Goal: Transaction & Acquisition: Purchase product/service

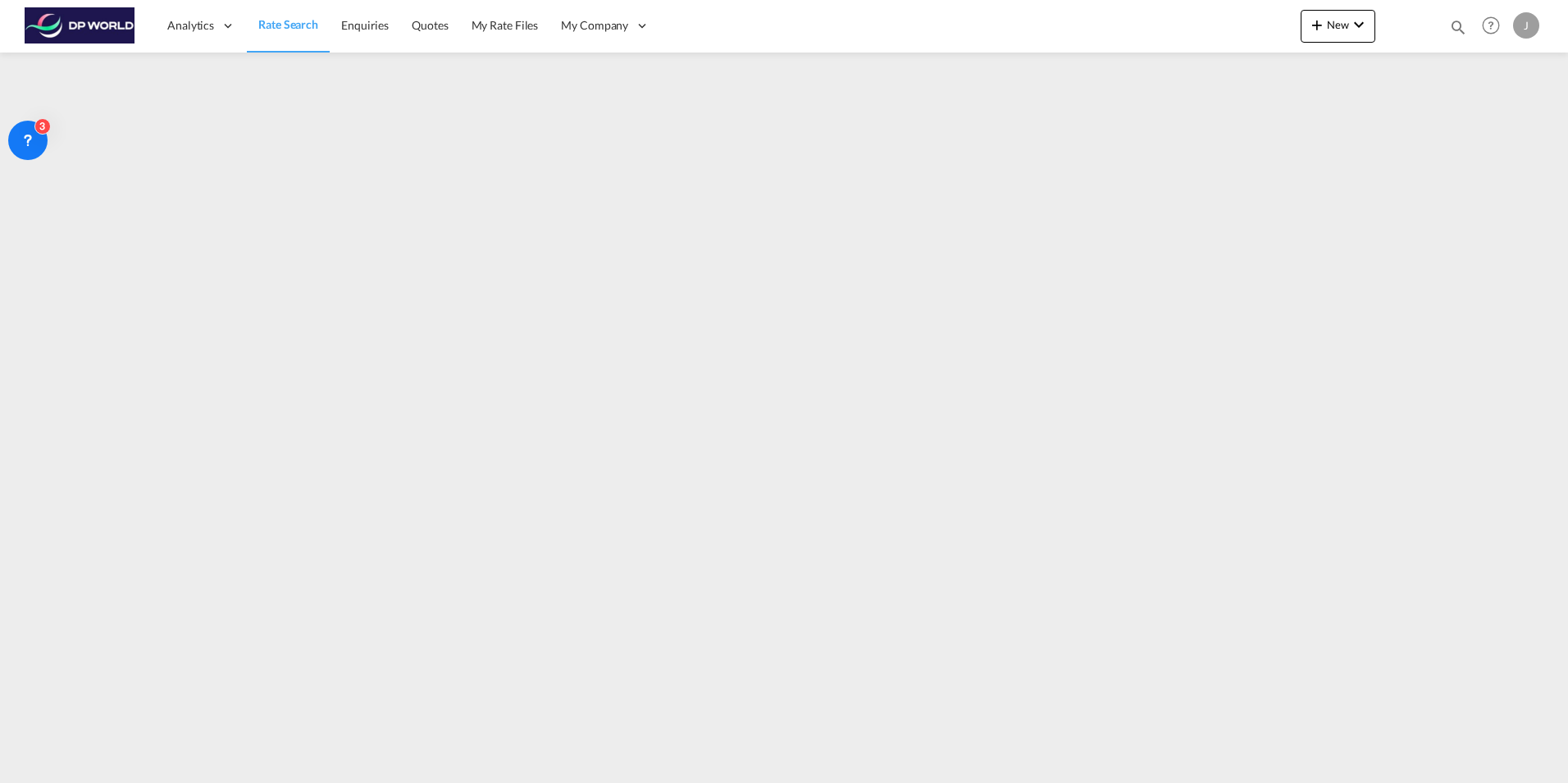
click at [279, 28] on span "Rate Search" at bounding box center [288, 24] width 60 height 14
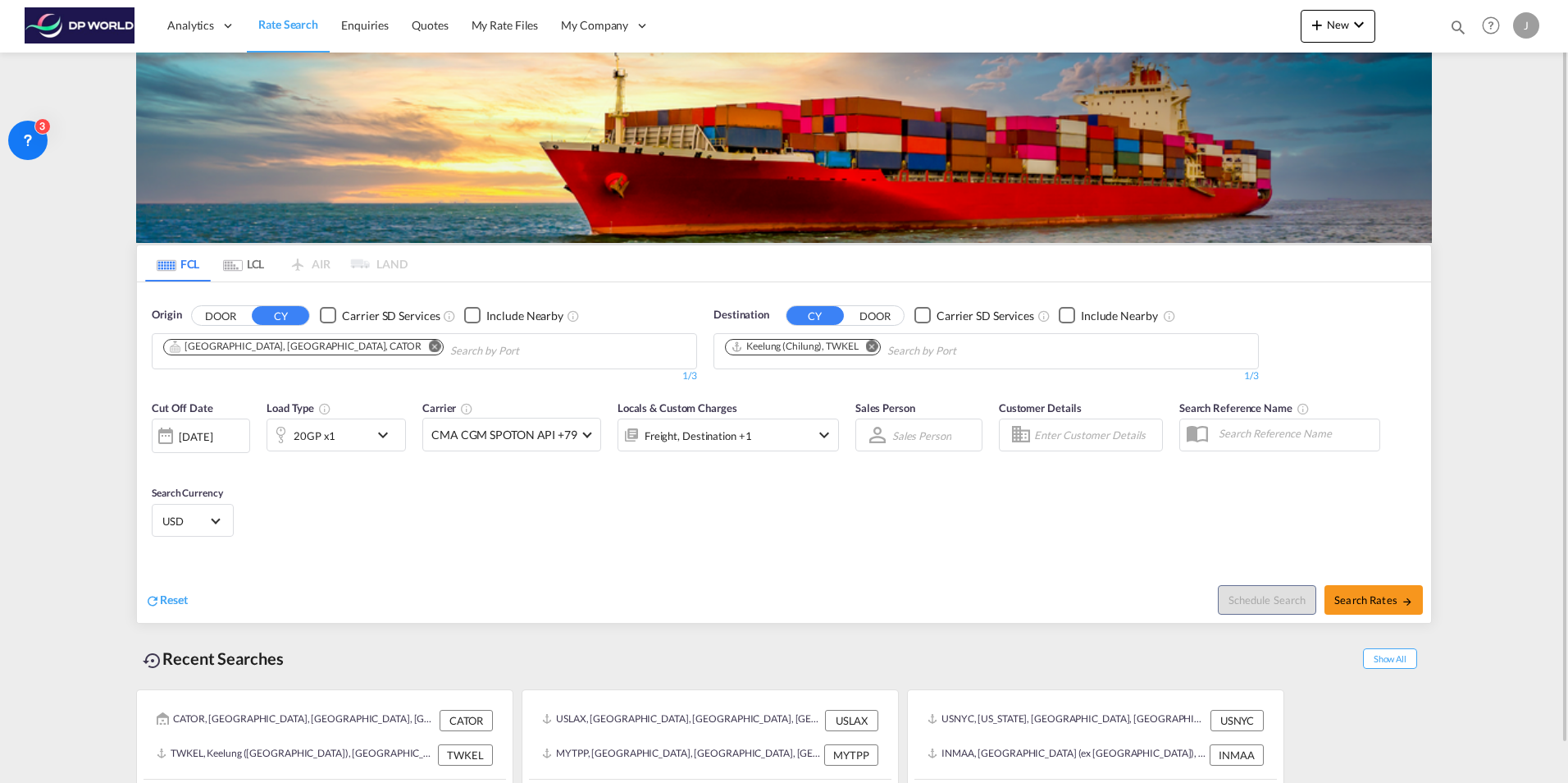
click at [288, 22] on span "Rate Search" at bounding box center [288, 24] width 60 height 14
click at [288, 20] on span "Rate Search" at bounding box center [288, 24] width 60 height 14
click at [429, 346] on md-icon "Remove" at bounding box center [435, 346] width 13 height 13
click at [870, 347] on md-icon "Remove" at bounding box center [872, 346] width 13 height 13
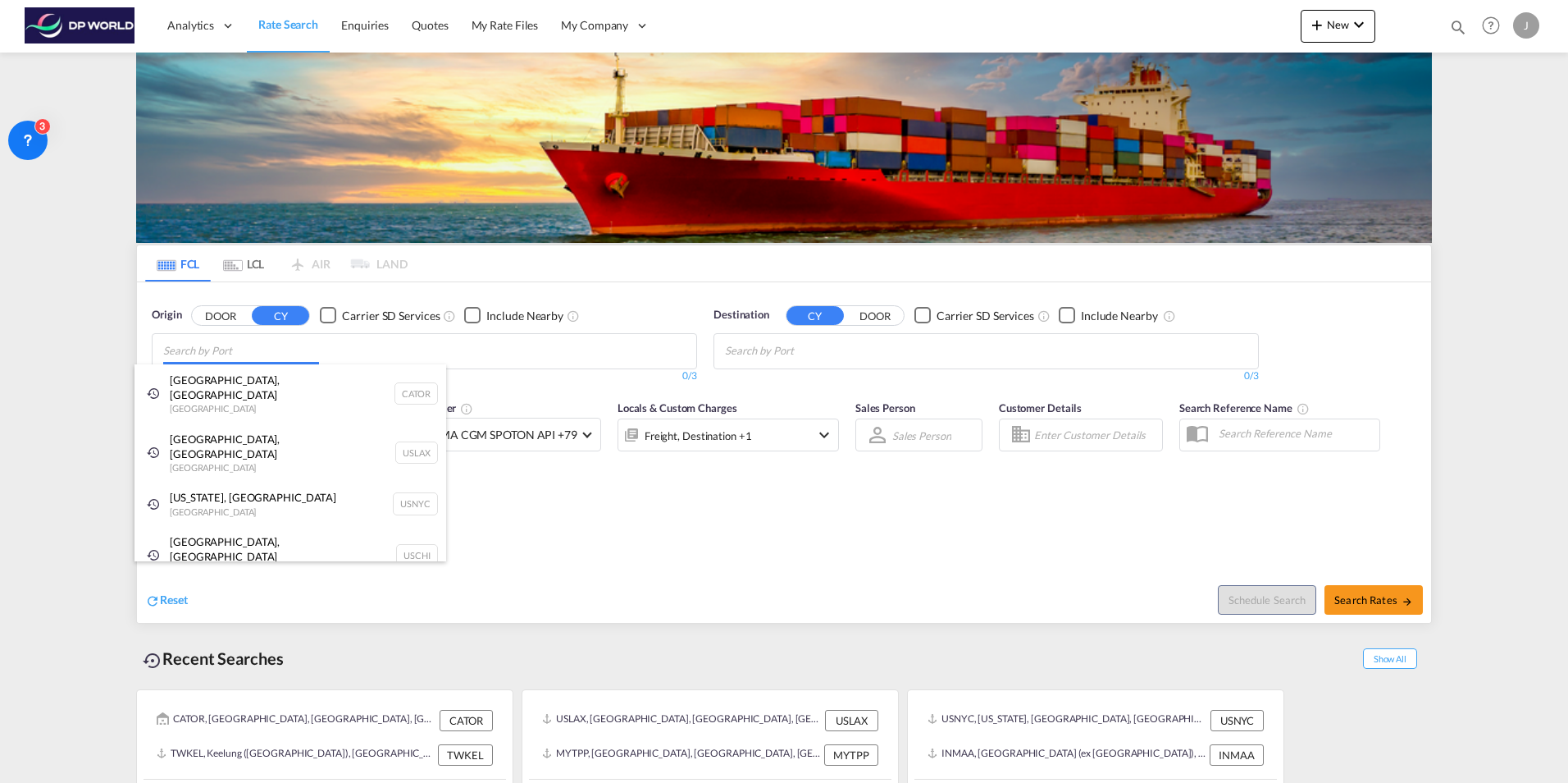
click at [333, 360] on body "Analytics Dashboard Rate Search Enquiries Quotes My Rate Files My Company" at bounding box center [784, 392] width 1568 height 783
paste input "[GEOGRAPHIC_DATA]"
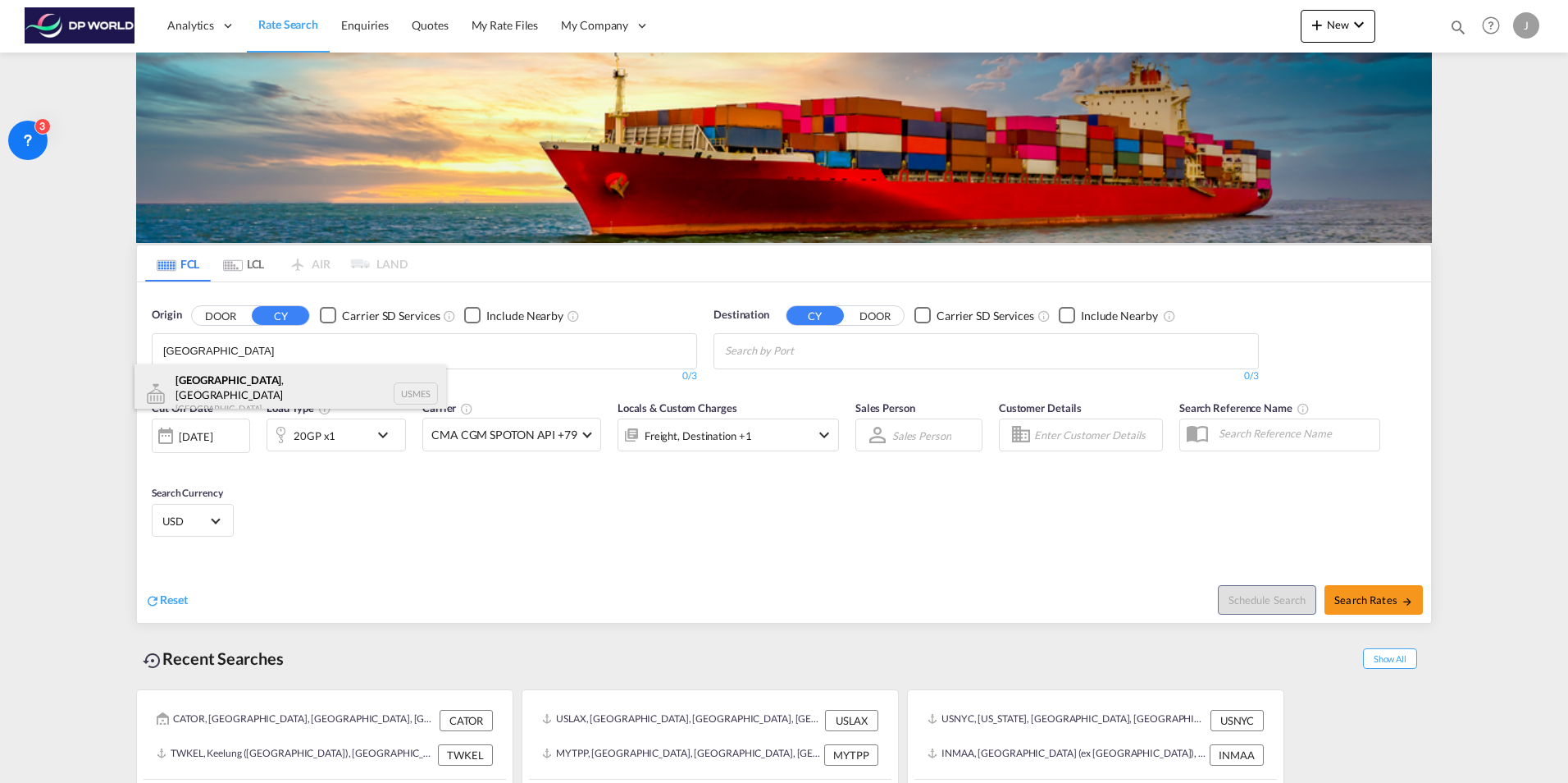
type input "[GEOGRAPHIC_DATA]"
click at [283, 386] on div "[GEOGRAPHIC_DATA] , [GEOGRAPHIC_DATA] [GEOGRAPHIC_DATA] USMES" at bounding box center [290, 394] width 312 height 59
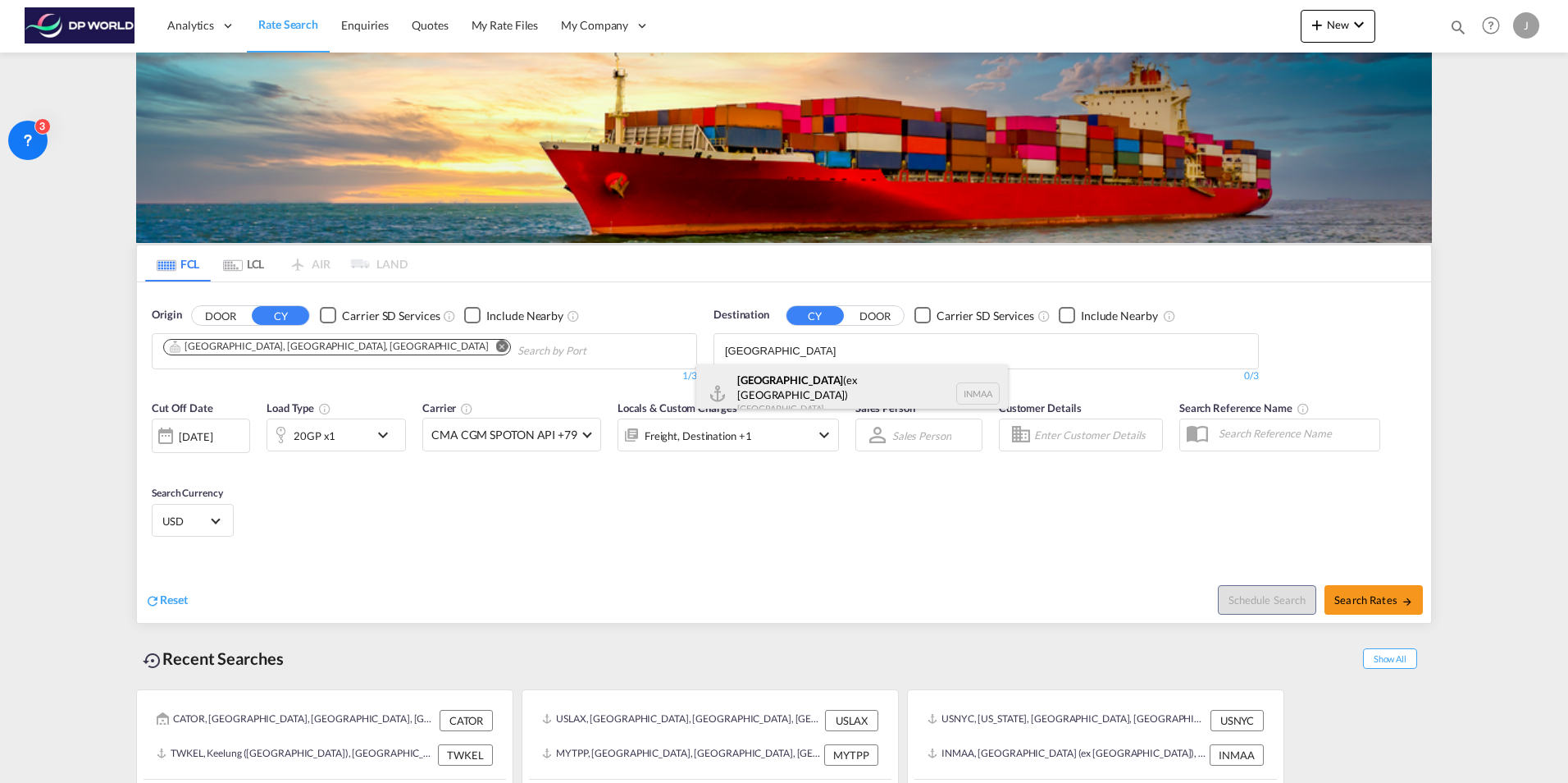
type input "[GEOGRAPHIC_DATA]"
click at [780, 385] on div "[GEOGRAPHIC_DATA] (ex [GEOGRAPHIC_DATA]) [GEOGRAPHIC_DATA] [GEOGRAPHIC_DATA]" at bounding box center [853, 394] width 312 height 59
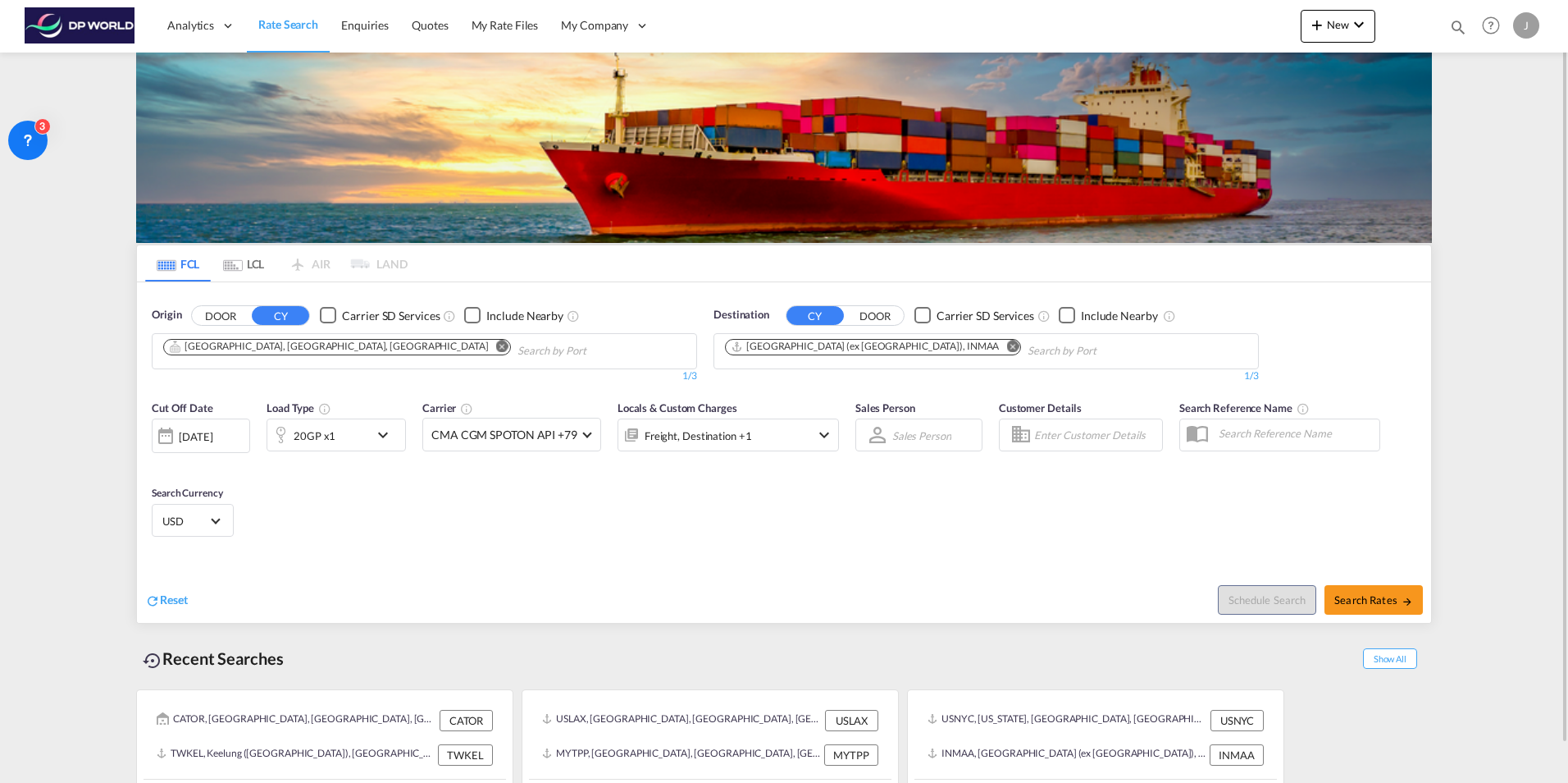
click at [353, 432] on div "20GP x1" at bounding box center [318, 435] width 102 height 33
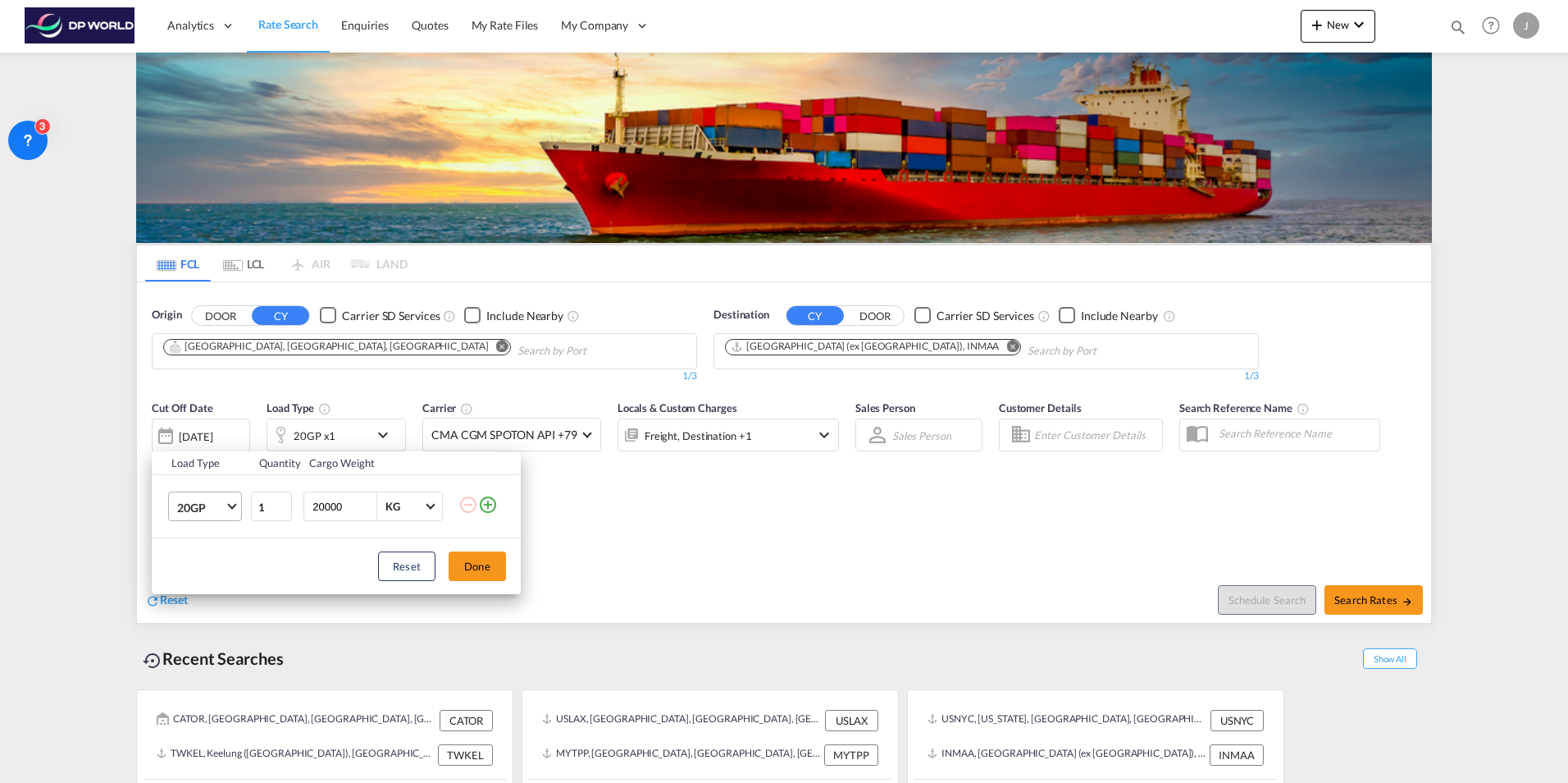
click at [224, 504] on span "20GP" at bounding box center [201, 507] width 47 height 16
click at [203, 539] on div "40GP" at bounding box center [191, 546] width 29 height 16
click at [471, 564] on button "Done" at bounding box center [477, 566] width 57 height 30
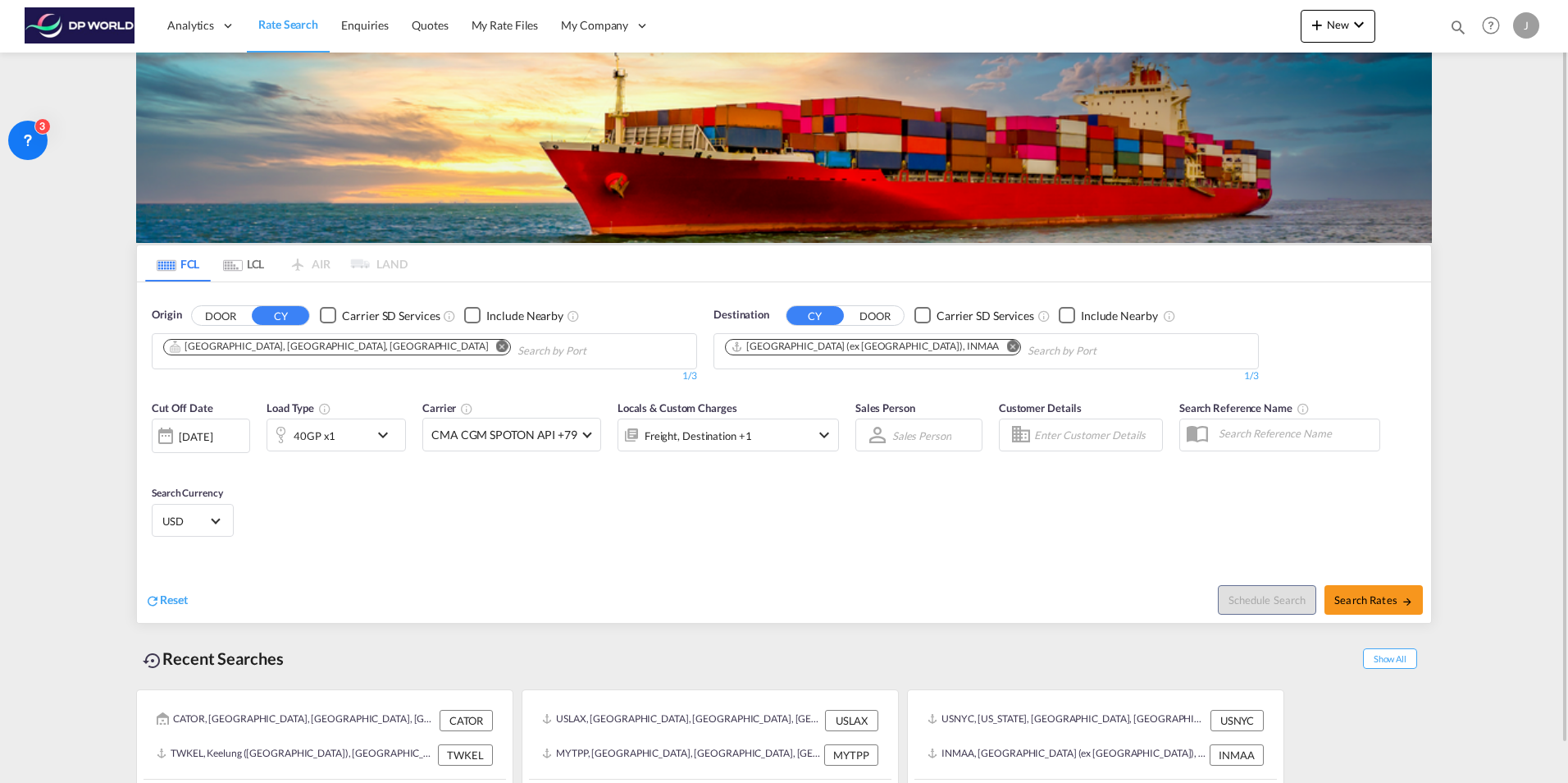
click at [585, 552] on div "Reset Schedule Search Search Rates" at bounding box center [784, 587] width 1295 height 72
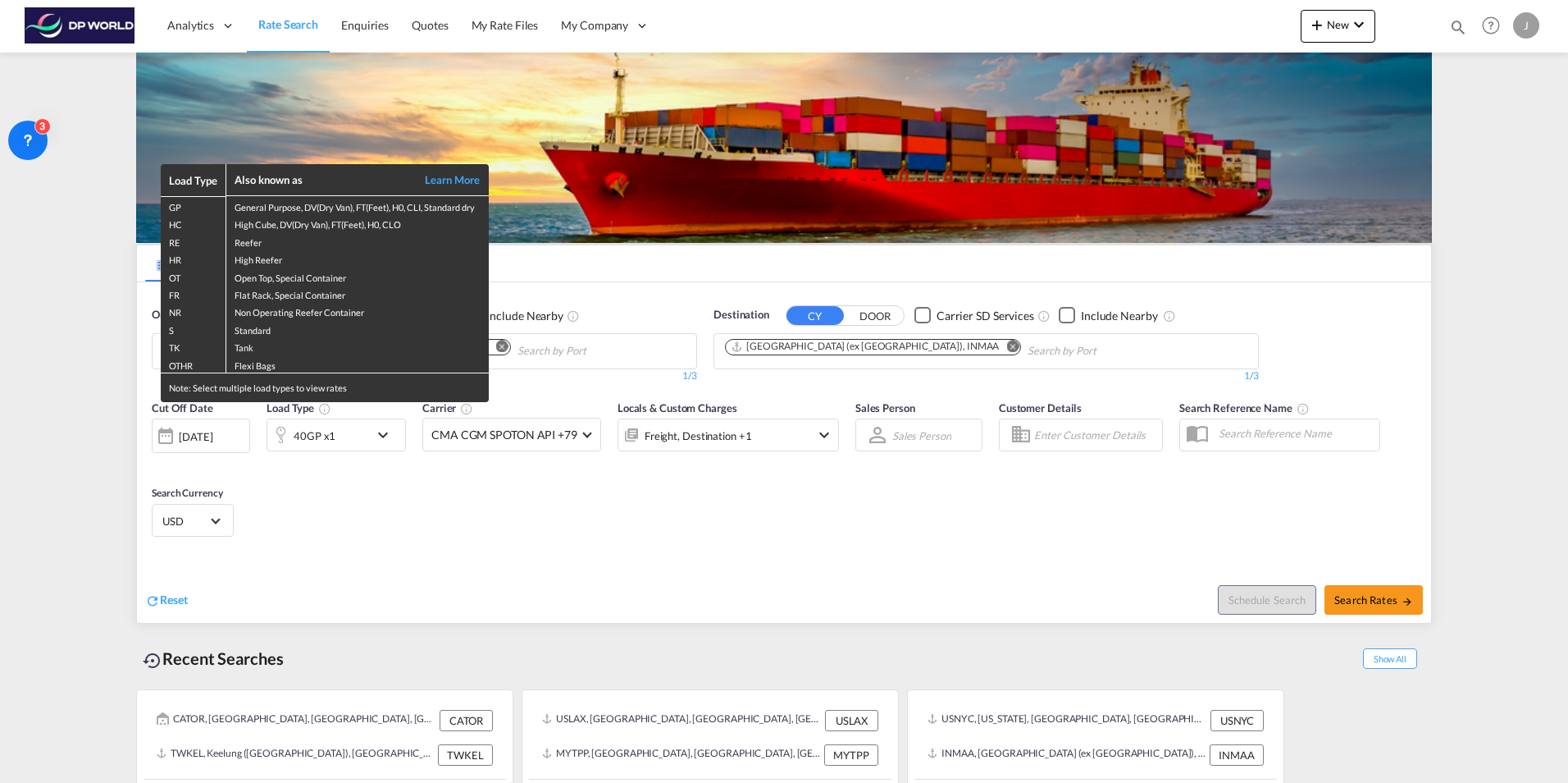
click at [392, 504] on div "Load Type Also known as Learn More GP General Purpose, DV(Dry Van), FT(Feet), H…" at bounding box center [784, 392] width 1568 height 783
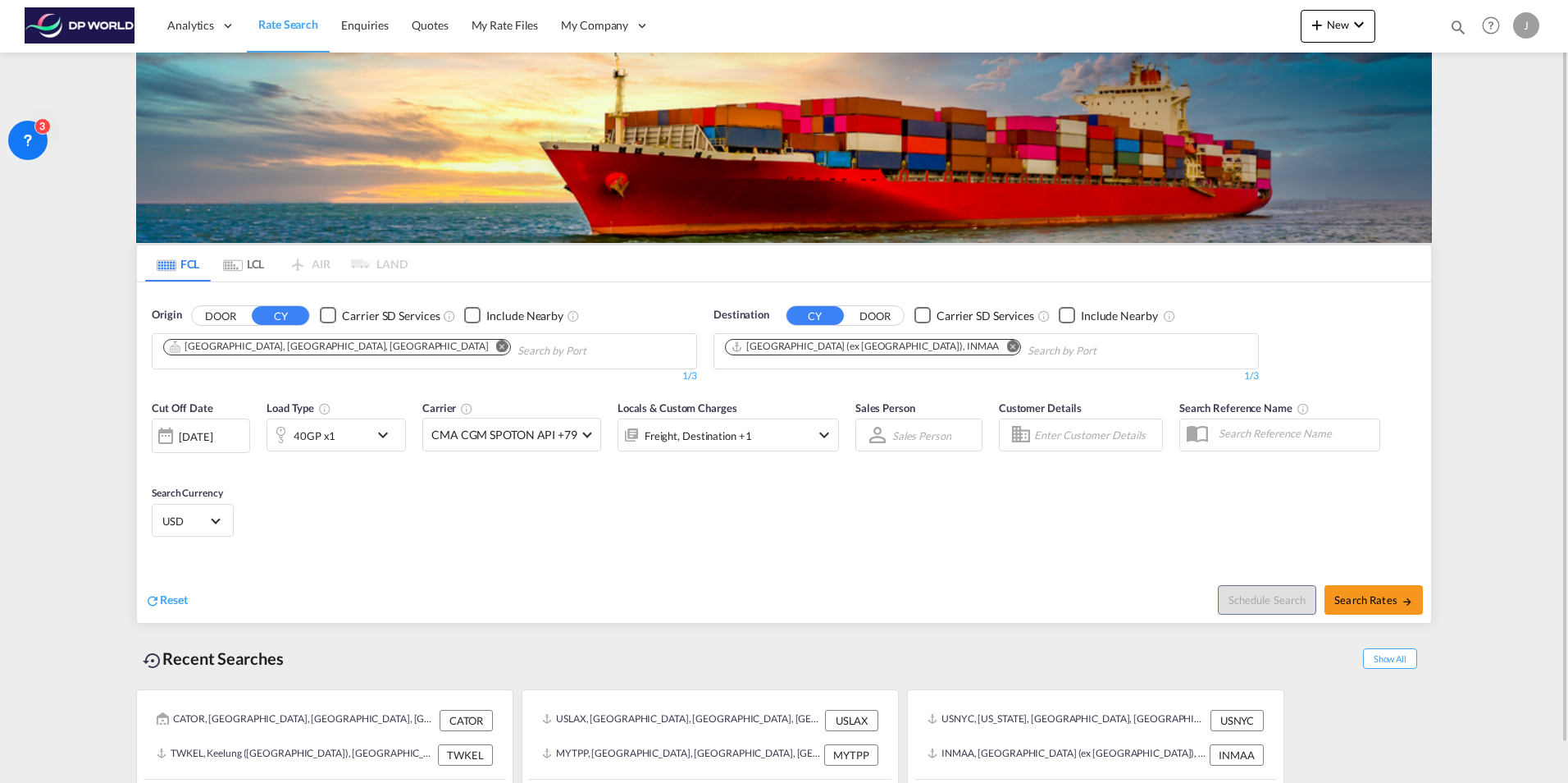
click at [213, 433] on div "[DATE]" at bounding box center [196, 437] width 34 height 15
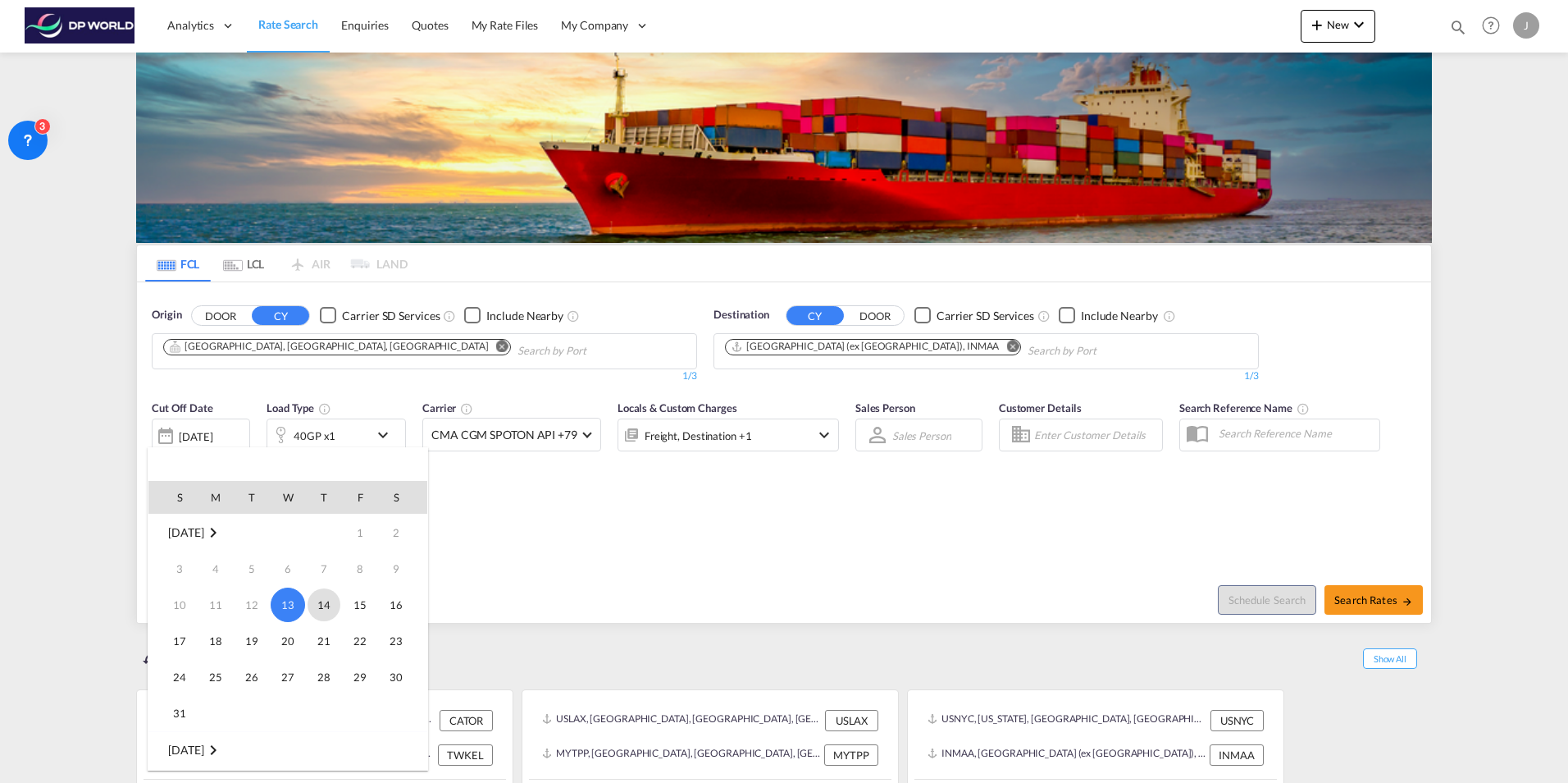
click at [324, 606] on span "14" at bounding box center [324, 604] width 33 height 33
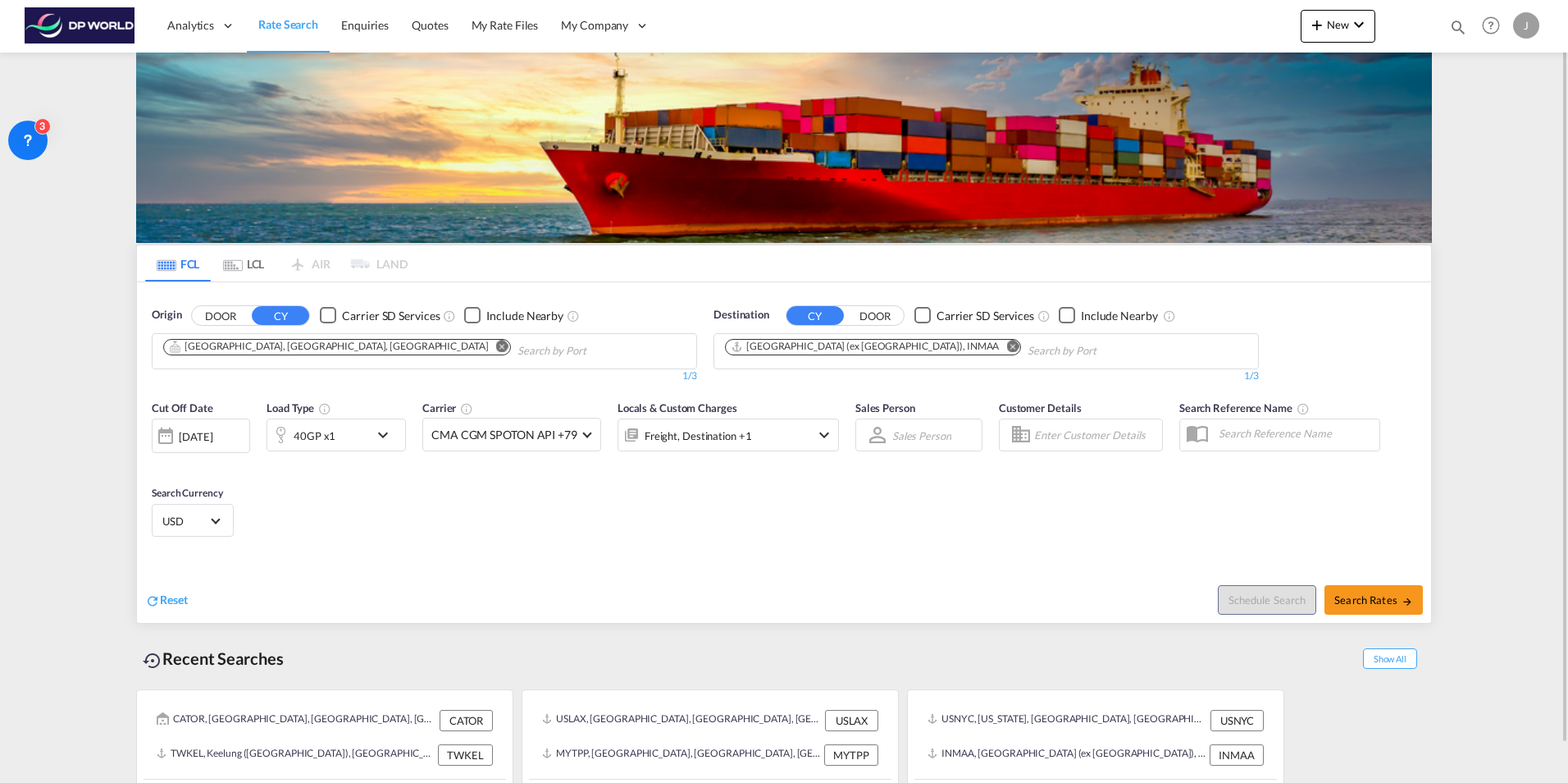
click at [593, 581] on div "Reset" at bounding box center [466, 586] width 643 height 45
click at [1372, 600] on span "Search Rates" at bounding box center [1373, 600] width 78 height 14
type input "USMES to INMAA / [DATE]"
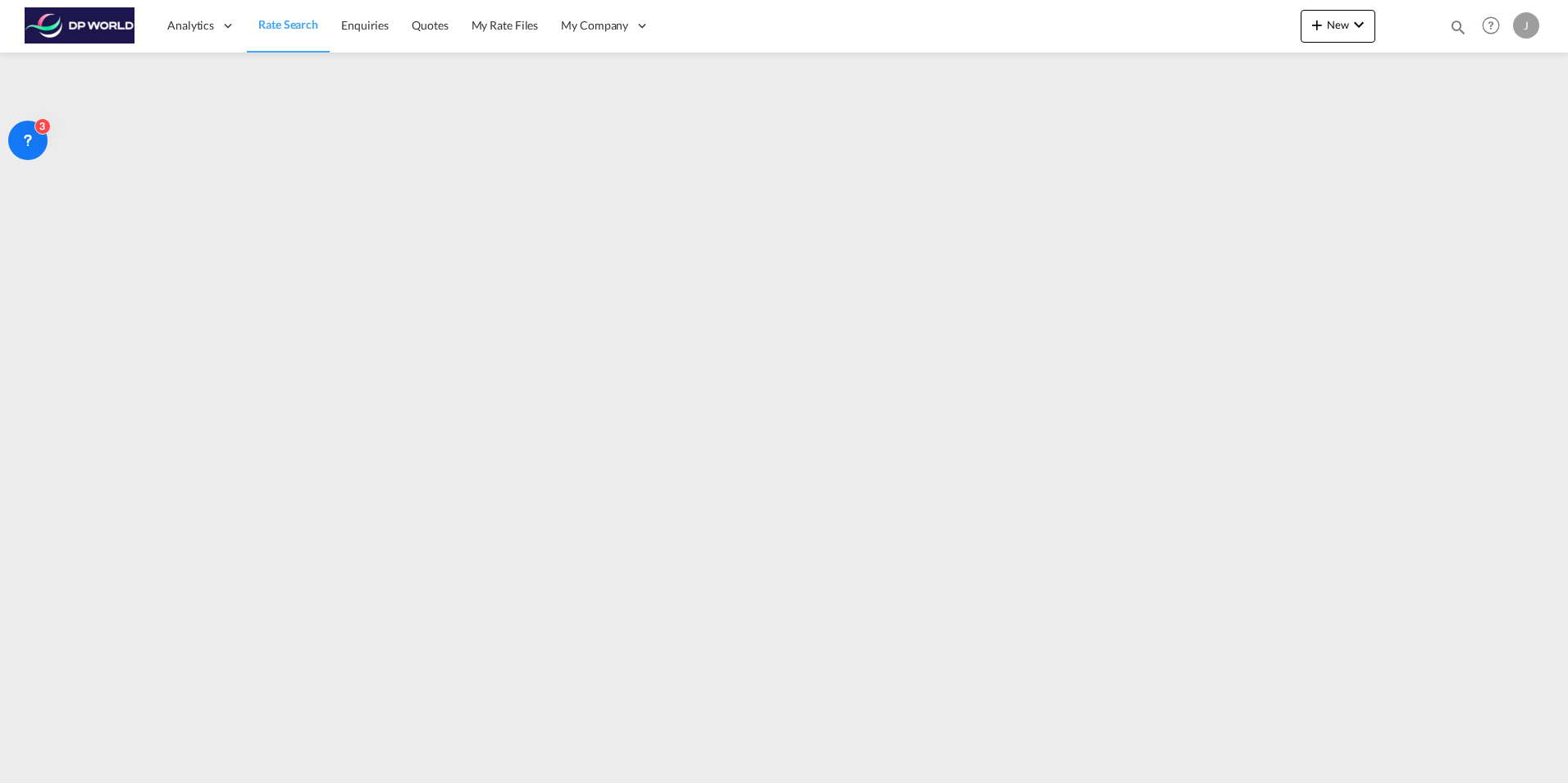
click at [287, 27] on span "Rate Search" at bounding box center [288, 24] width 60 height 14
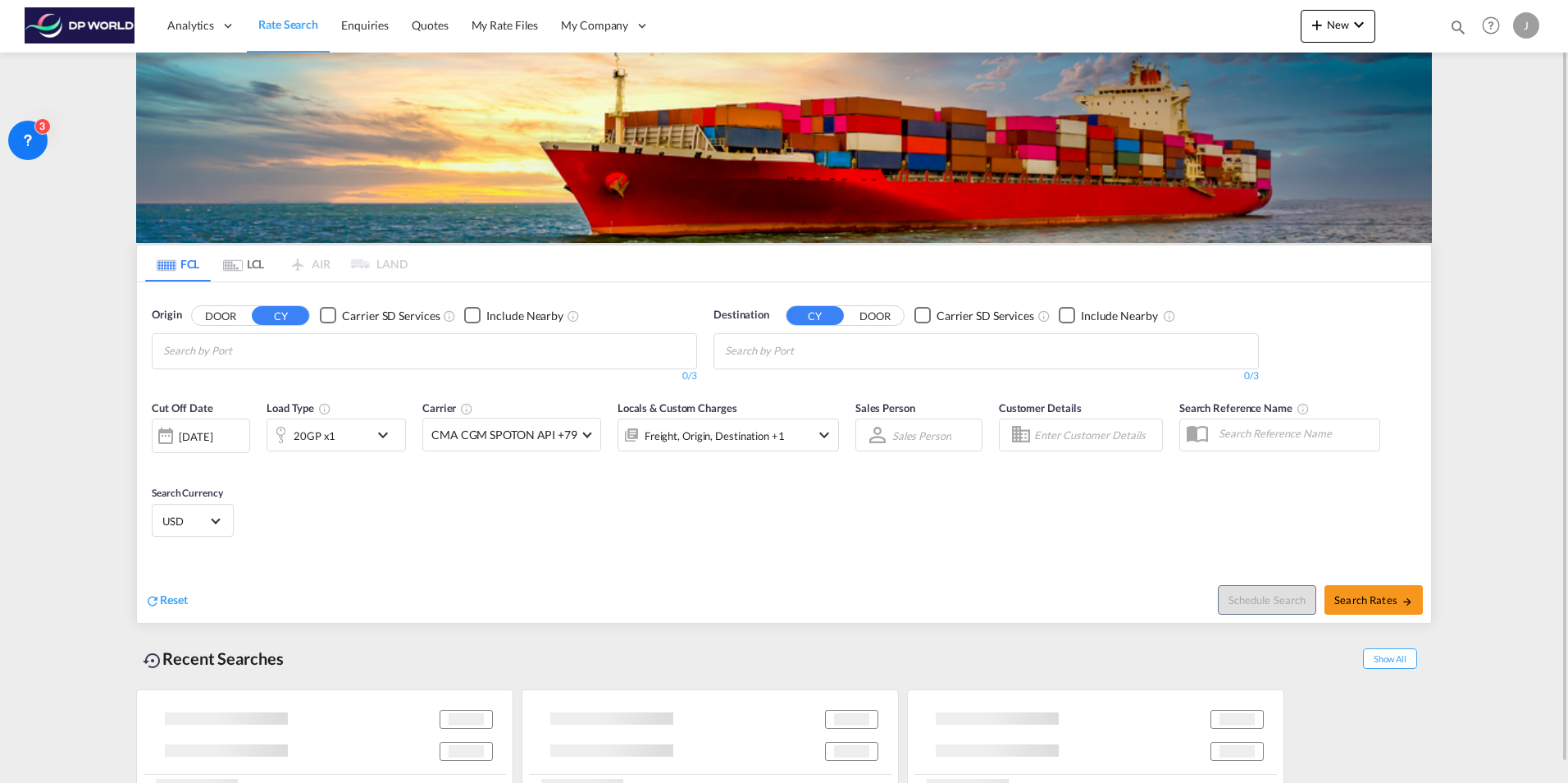
click at [261, 355] on input "Chips input." at bounding box center [241, 351] width 156 height 26
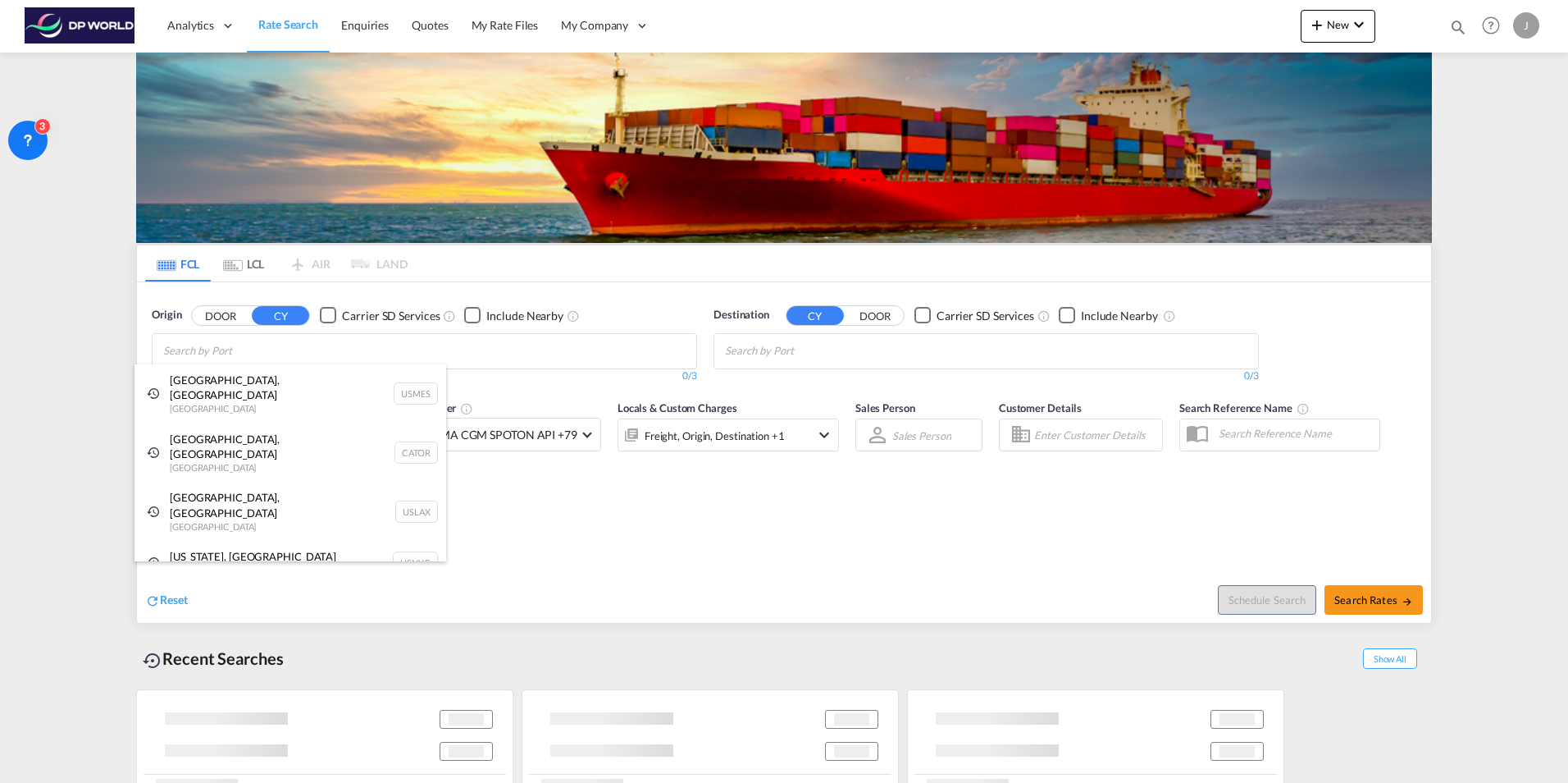
type input "s"
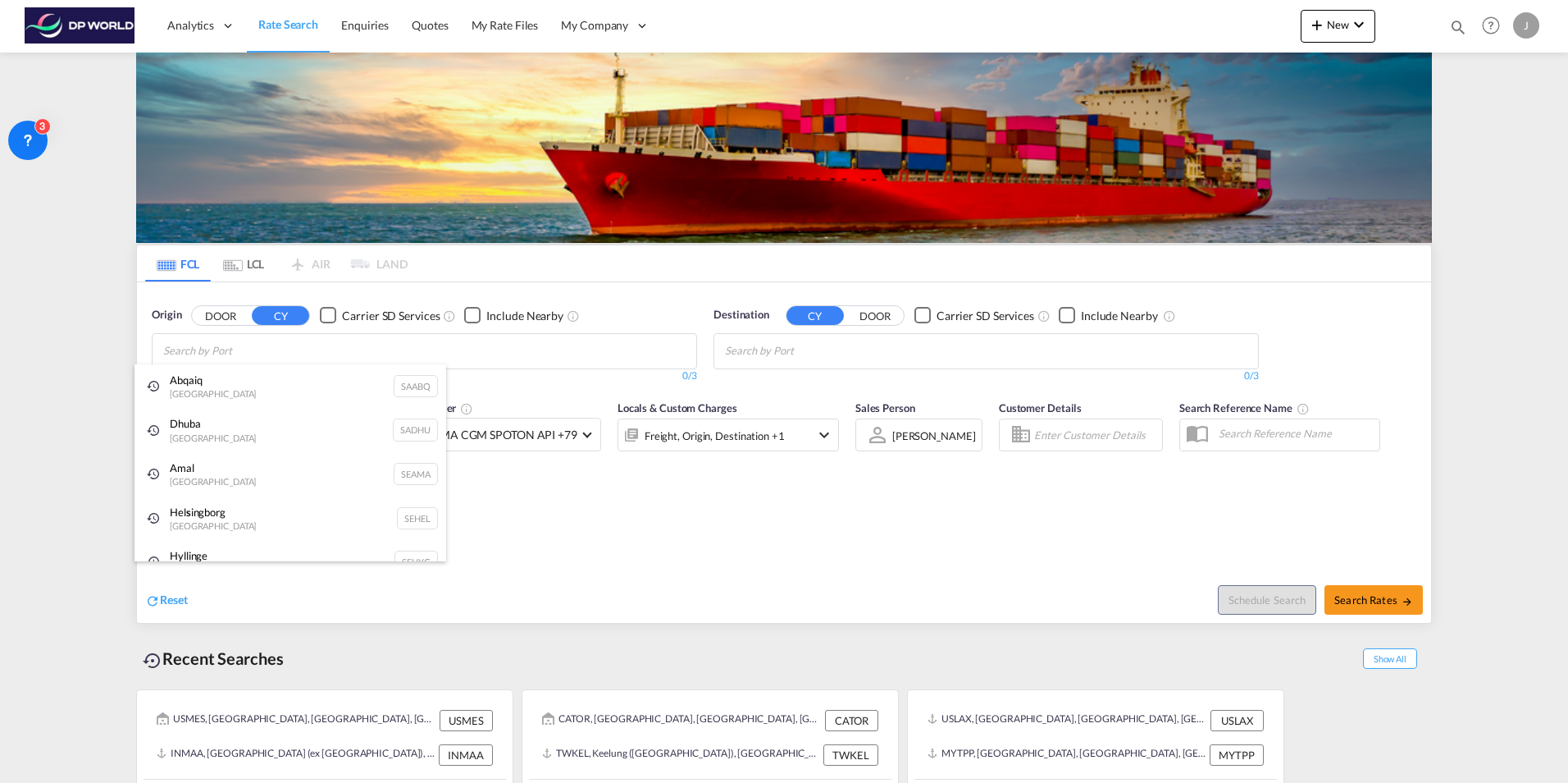
type input "z"
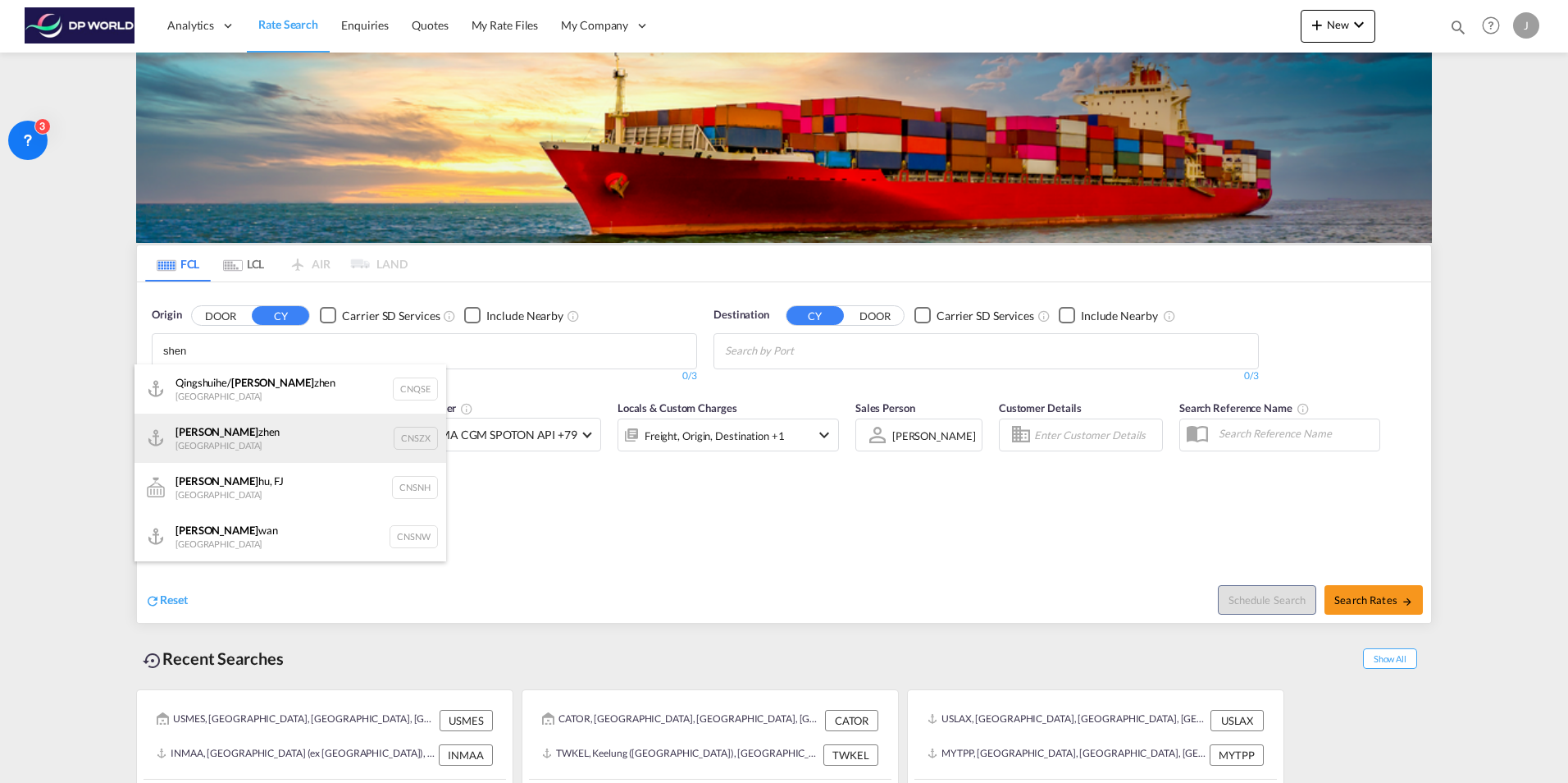
type input "shen"
click at [239, 446] on div "[PERSON_NAME] [GEOGRAPHIC_DATA] CNSZX" at bounding box center [290, 438] width 312 height 49
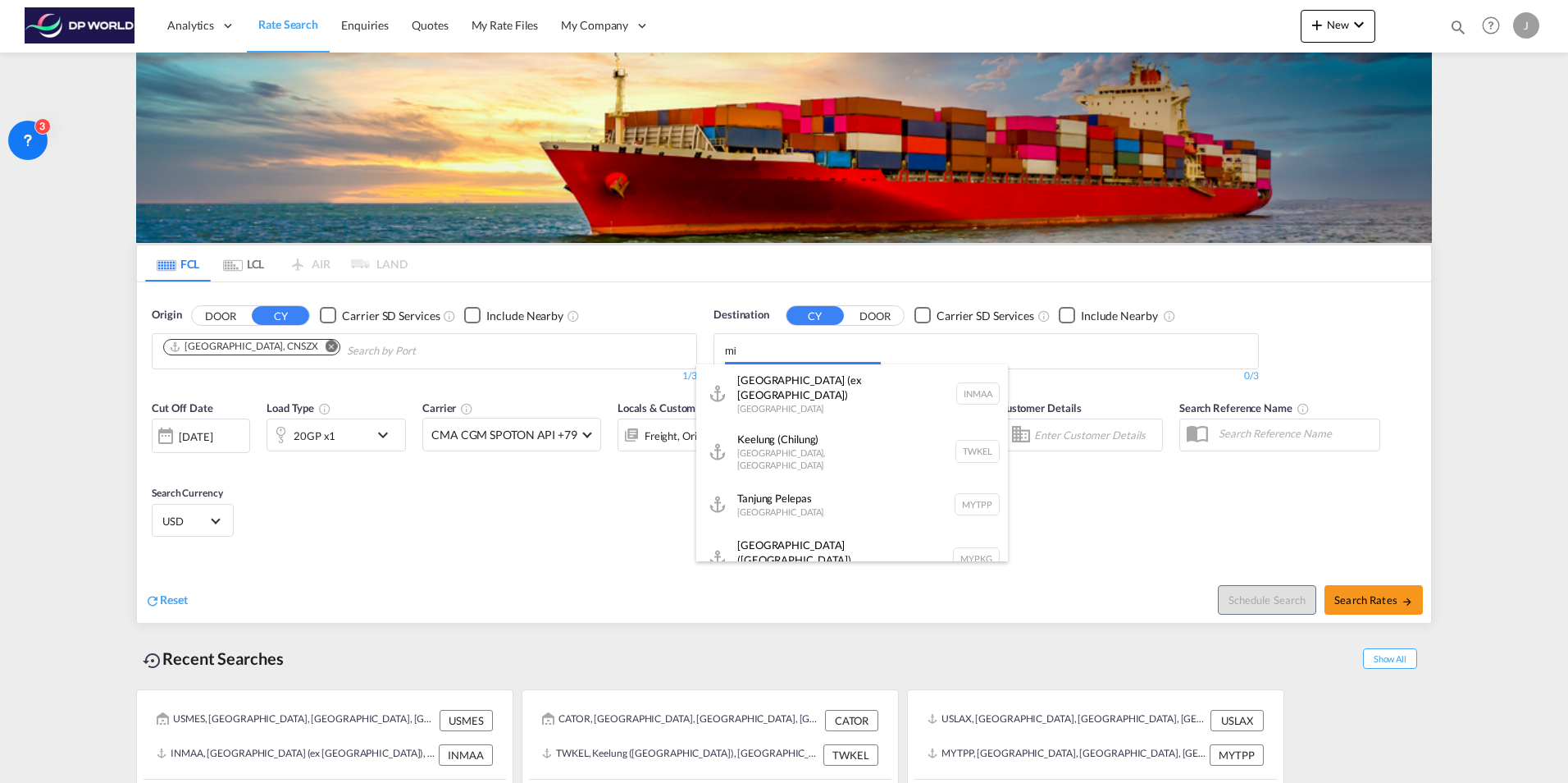
type input "m"
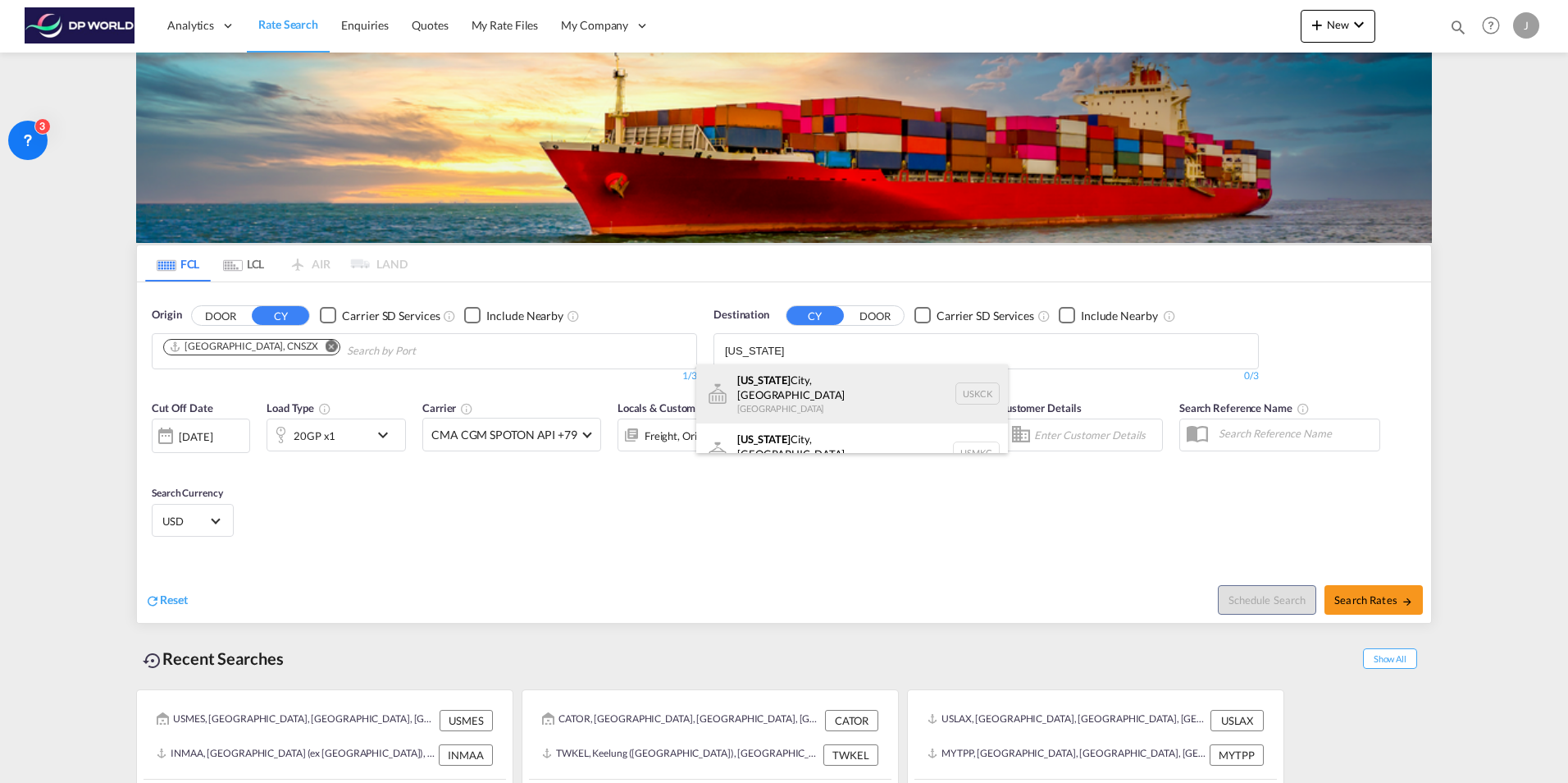
type input "[US_STATE]"
click at [822, 375] on div "[US_STATE][GEOGRAPHIC_DATA], [GEOGRAPHIC_DATA] [GEOGRAPHIC_DATA] USKCK" at bounding box center [853, 394] width 312 height 59
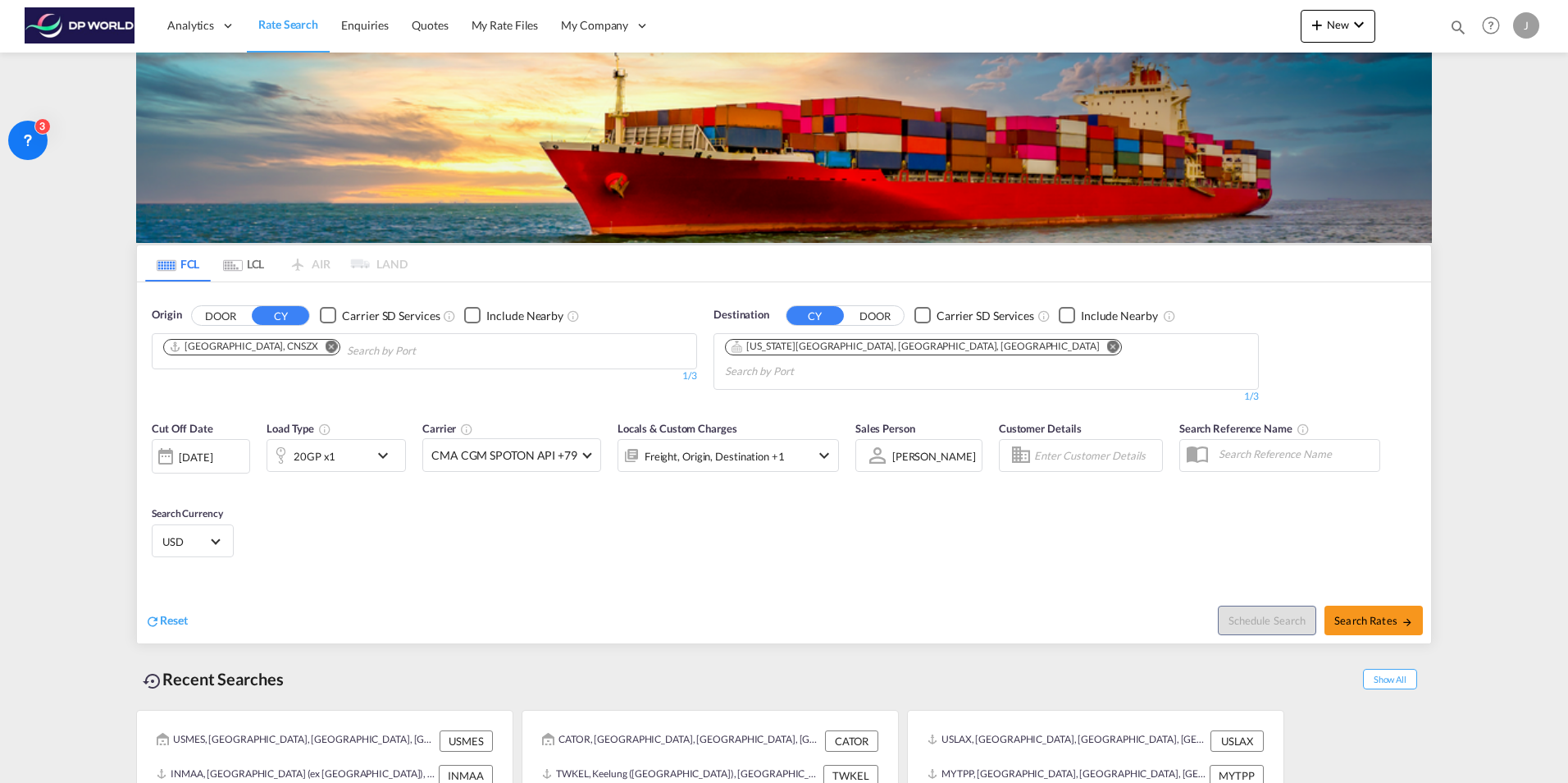
click at [903, 348] on body "Analytics Dashboard Rate Search Enquiries Quotes My Rate Files My Company" at bounding box center [784, 392] width 1568 height 783
type input "[US_STATE]"
click at [988, 439] on div "[US_STATE][GEOGRAPHIC_DATA], [GEOGRAPHIC_DATA] USMKC" at bounding box center [1005, 453] width 312 height 59
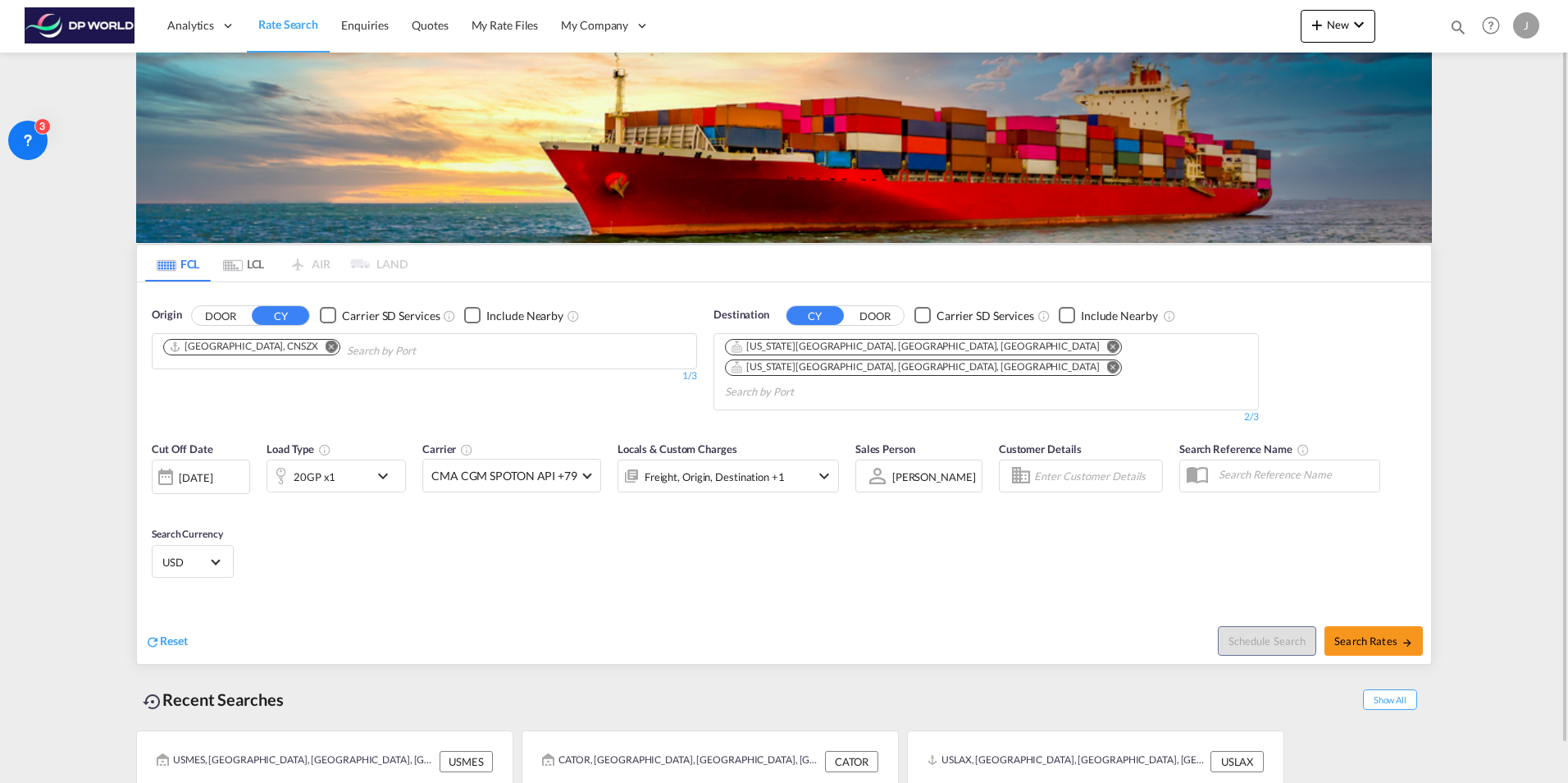
click at [386, 466] on md-icon "icon-chevron-down" at bounding box center [386, 475] width 28 height 19
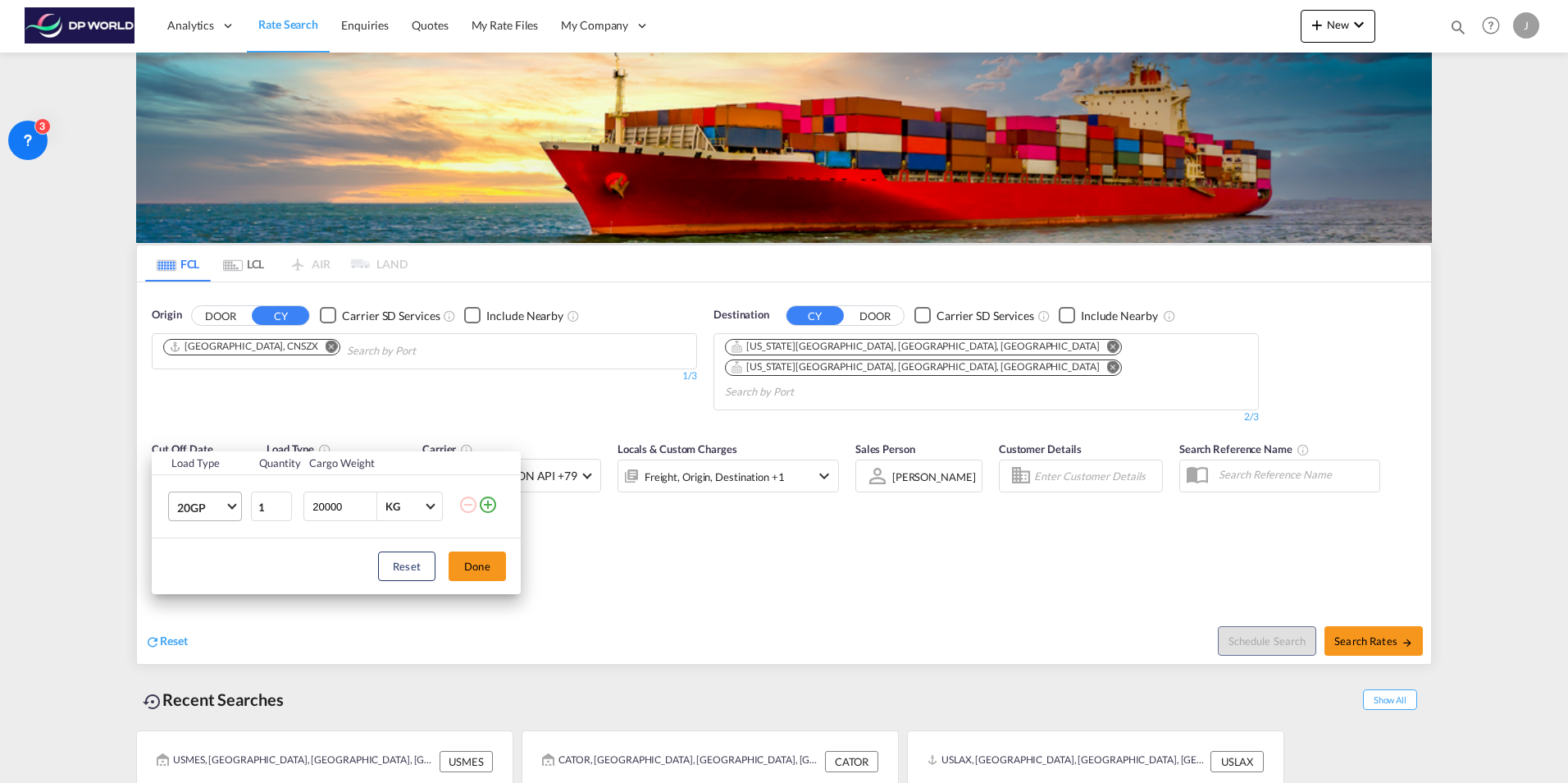
click at [234, 509] on md-select-value "20GP" at bounding box center [208, 505] width 66 height 28
click at [220, 551] on md-option "40GP" at bounding box center [219, 546] width 111 height 40
click at [498, 558] on button "Done" at bounding box center [477, 566] width 57 height 30
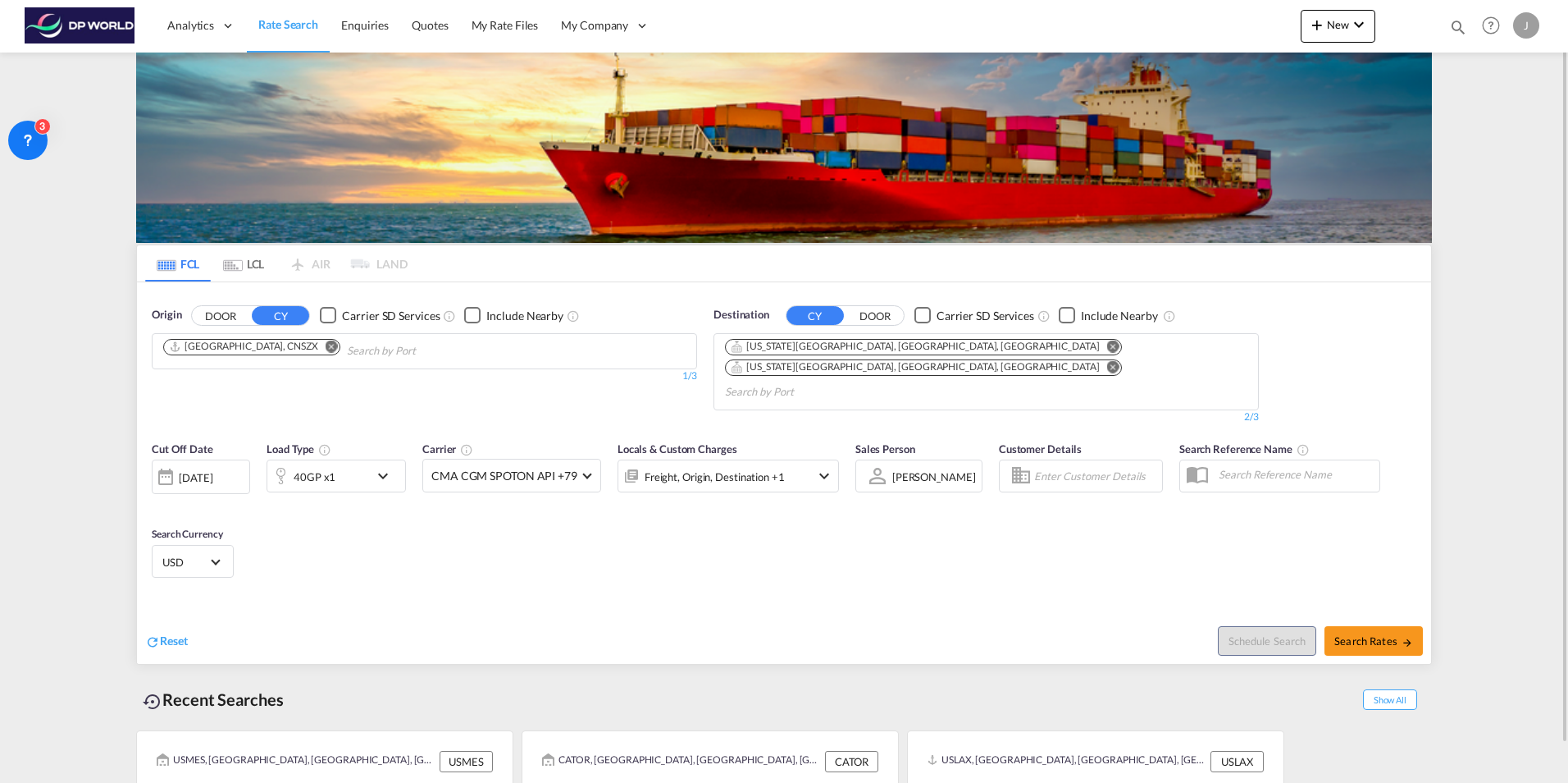
click at [676, 536] on div "Cut Off Date [DATE] [DATE] Load Type 40GP x1 Carrier CMA CGM SPOTON API +79 Onl…" at bounding box center [784, 512] width 1295 height 160
click at [1379, 634] on span "Search Rates" at bounding box center [1373, 641] width 78 height 14
type input "CNSZX to USKCK,USMKC / [DATE]"
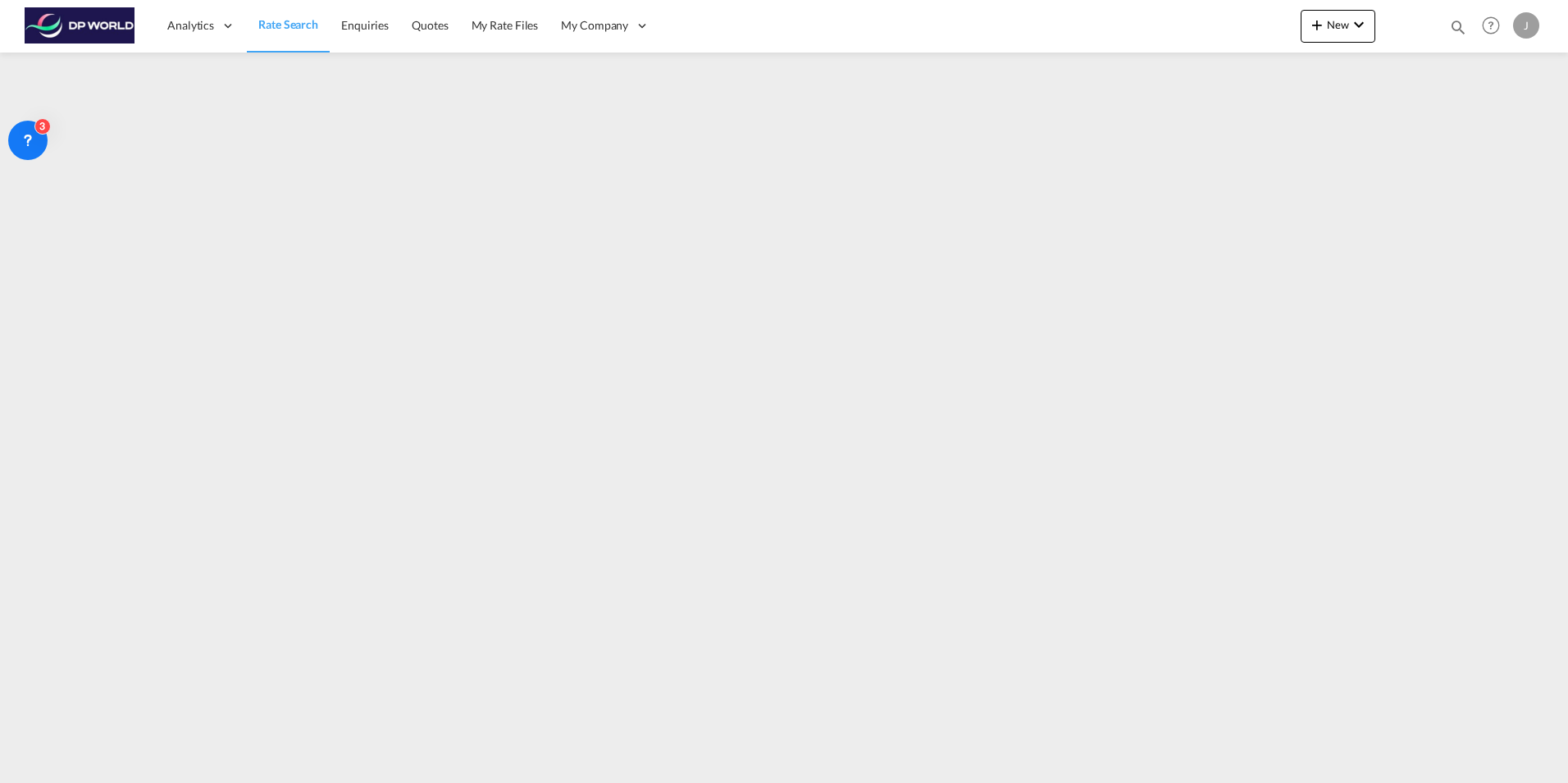
click at [272, 22] on span "Rate Search" at bounding box center [288, 24] width 60 height 14
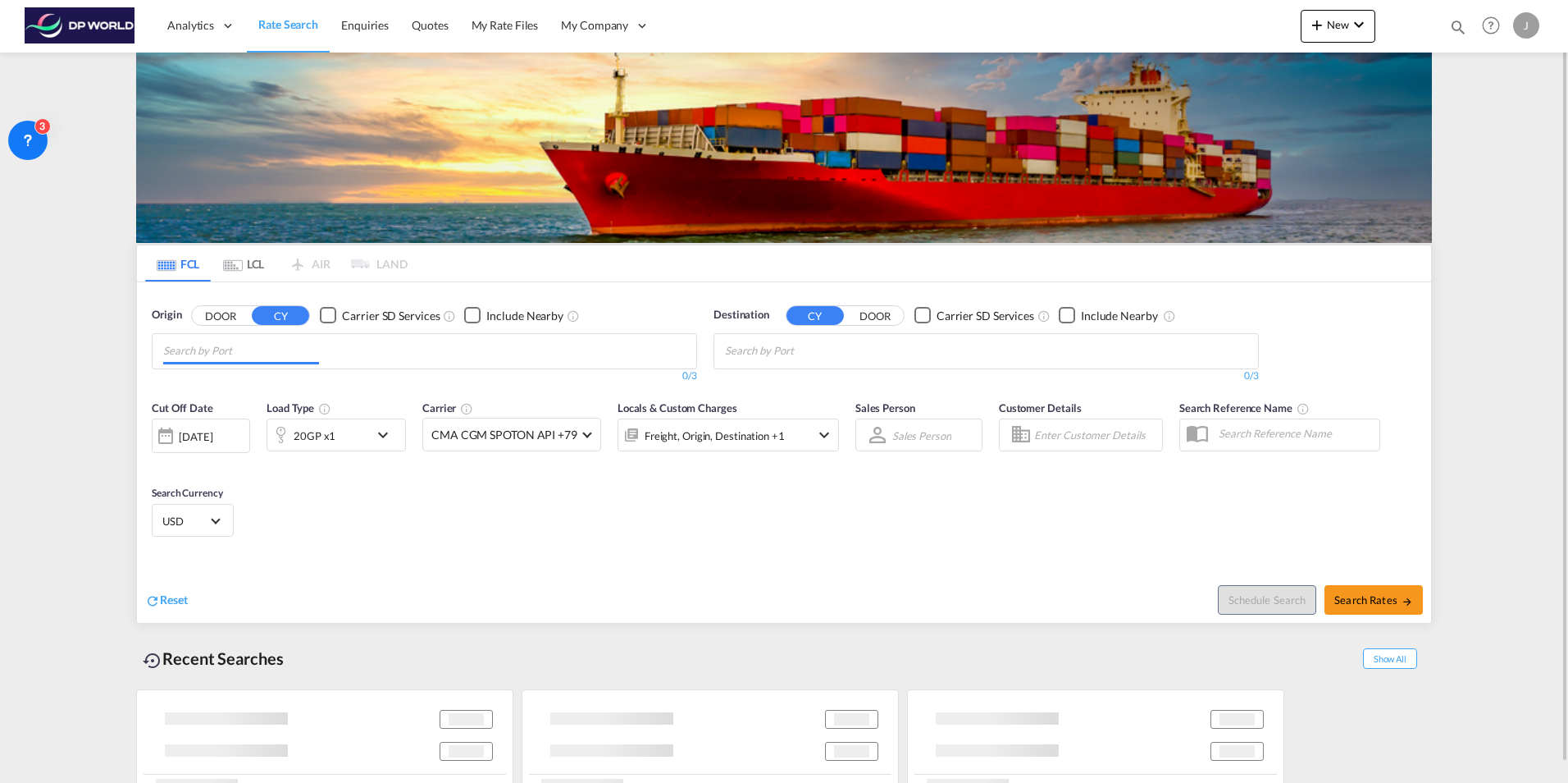
click at [288, 359] on input "Chips input." at bounding box center [241, 351] width 156 height 26
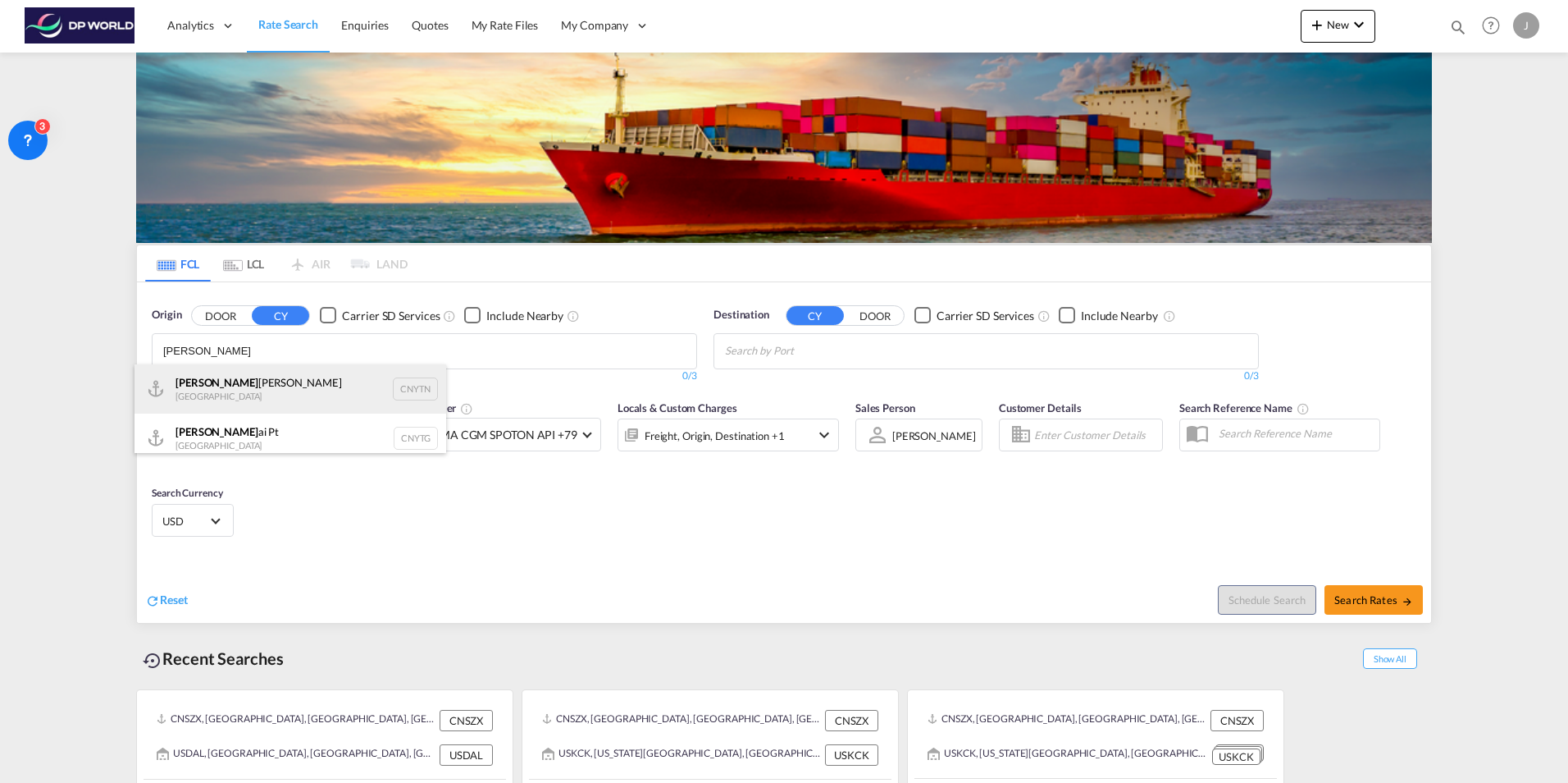
type input "[PERSON_NAME]"
click at [280, 395] on div "[PERSON_NAME] Pt China CNYTN" at bounding box center [290, 389] width 312 height 49
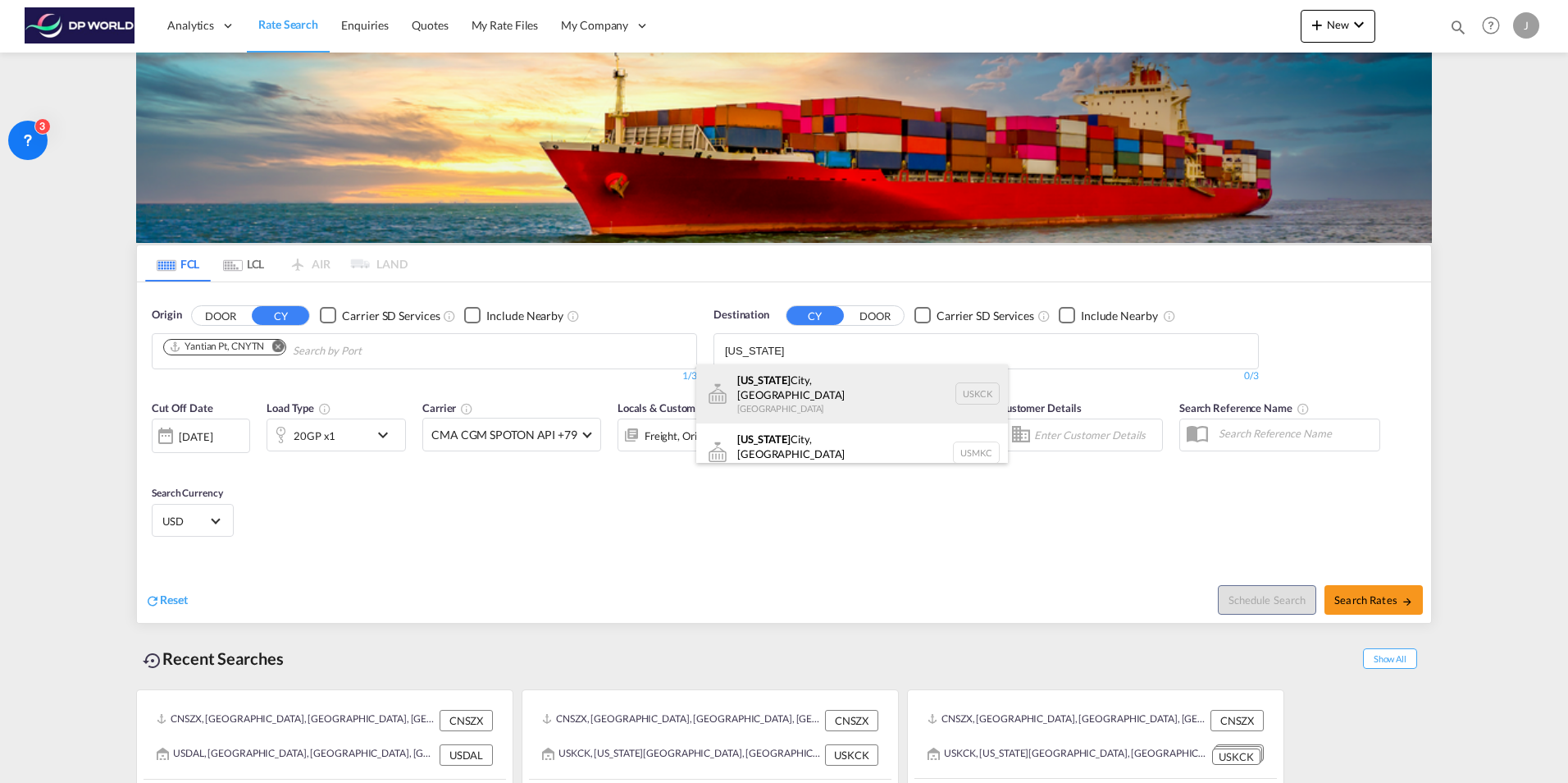
type input "[US_STATE]"
click at [776, 379] on div "[US_STATE][GEOGRAPHIC_DATA], [GEOGRAPHIC_DATA] [GEOGRAPHIC_DATA] USKCK" at bounding box center [853, 394] width 312 height 59
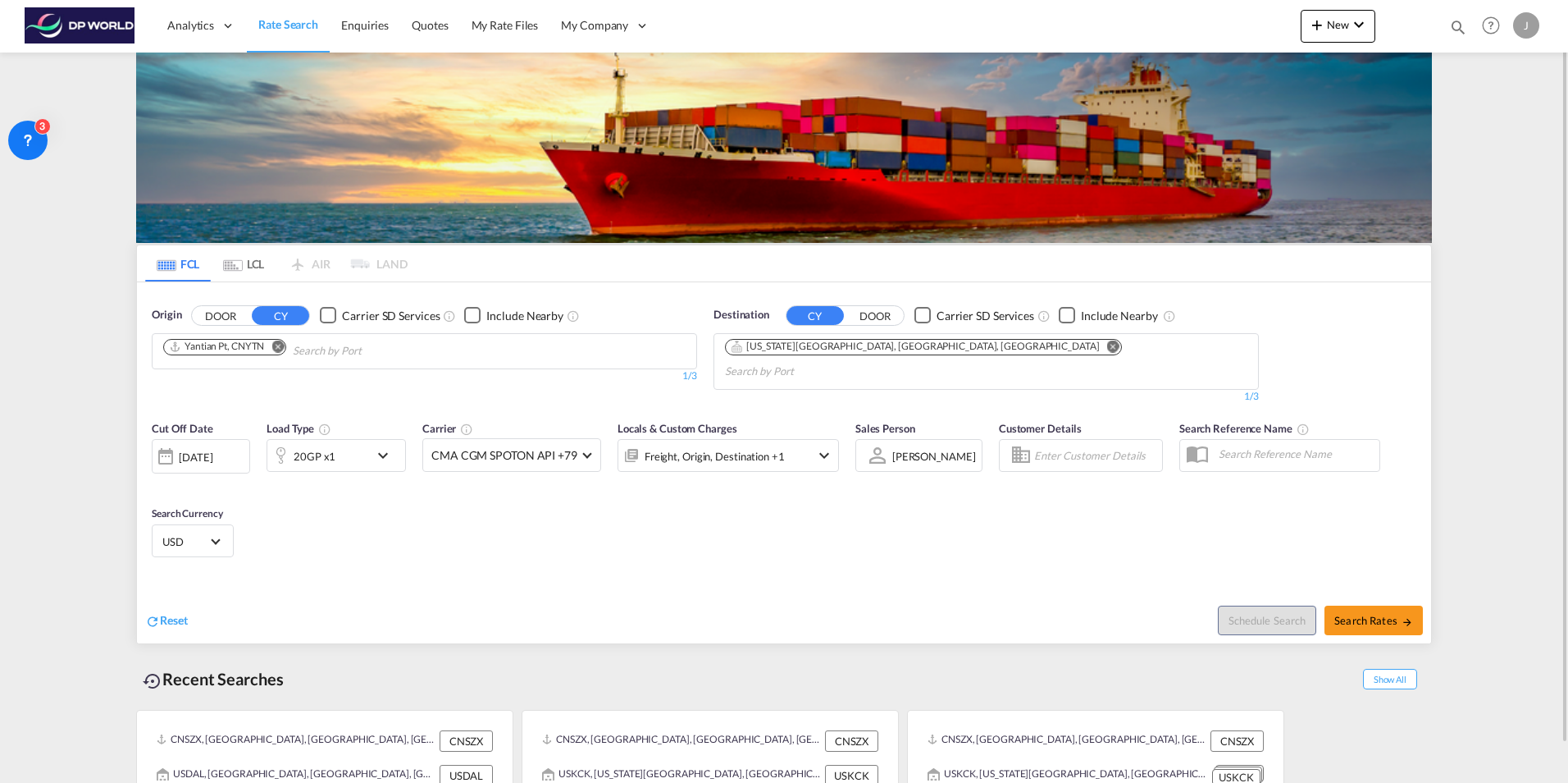
click at [380, 446] on md-icon "icon-chevron-down" at bounding box center [386, 455] width 28 height 19
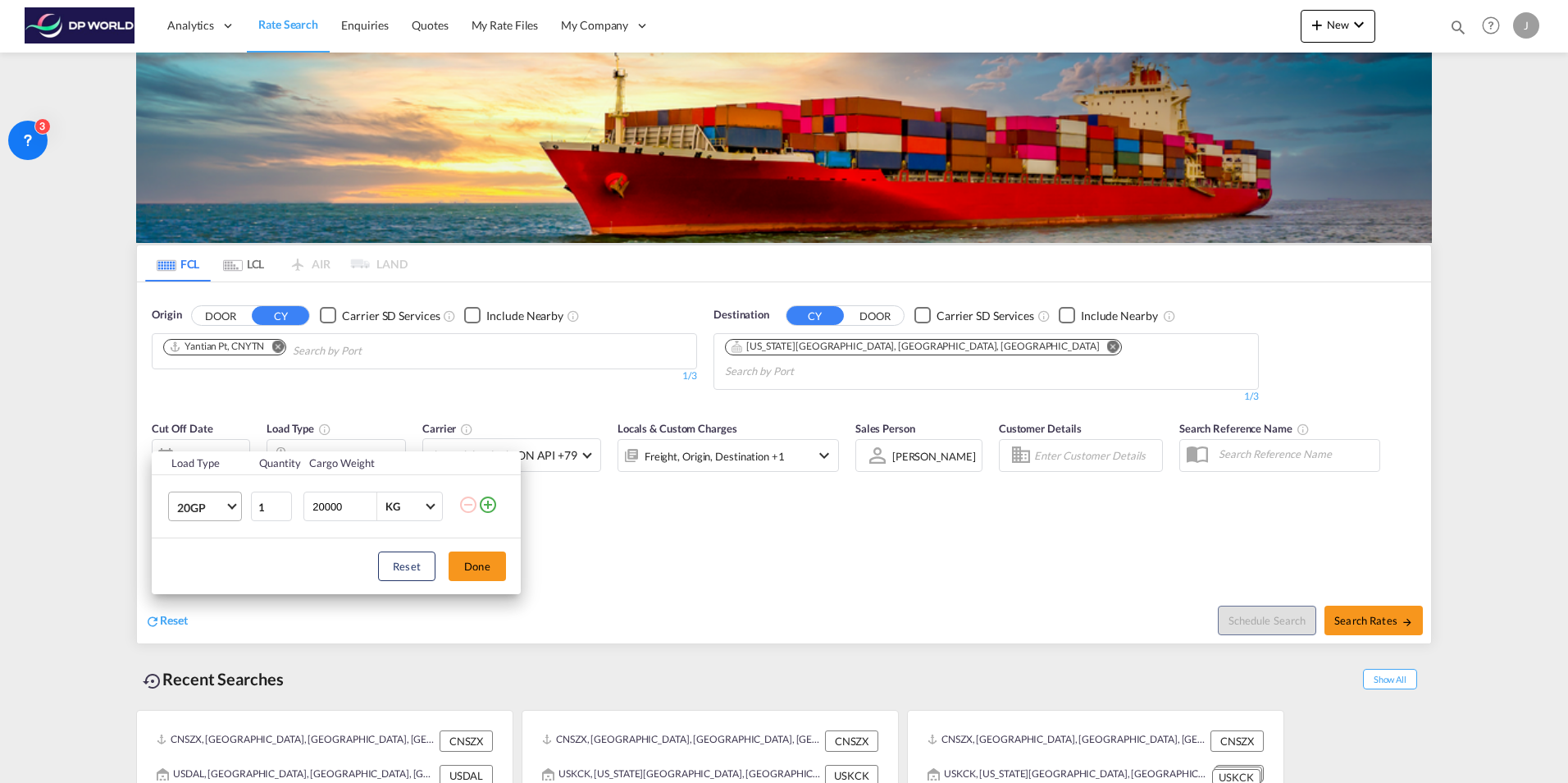
click at [226, 508] on md-select-value "20GP" at bounding box center [208, 505] width 66 height 28
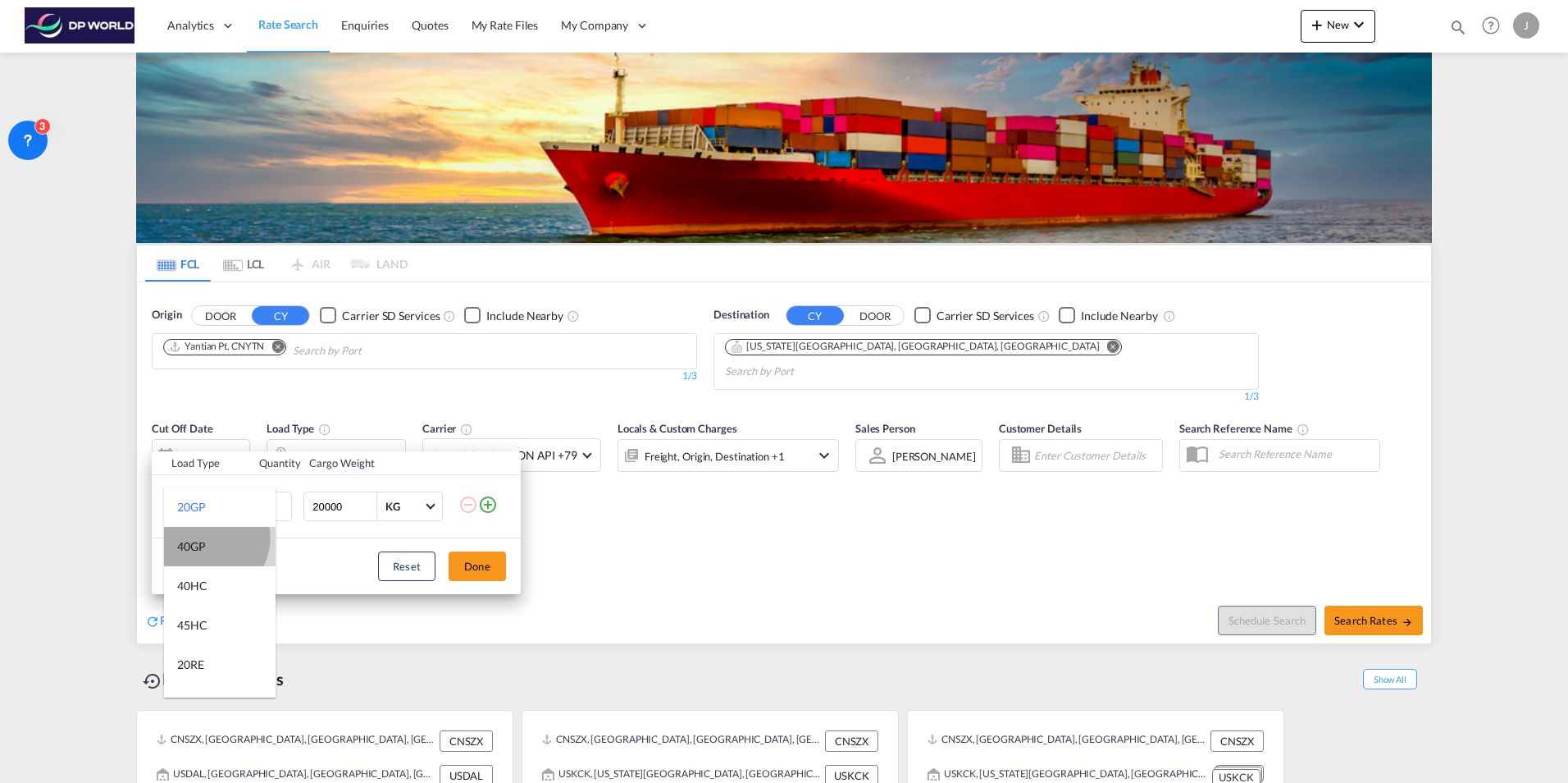
click at [207, 537] on md-option "40GP" at bounding box center [219, 546] width 111 height 40
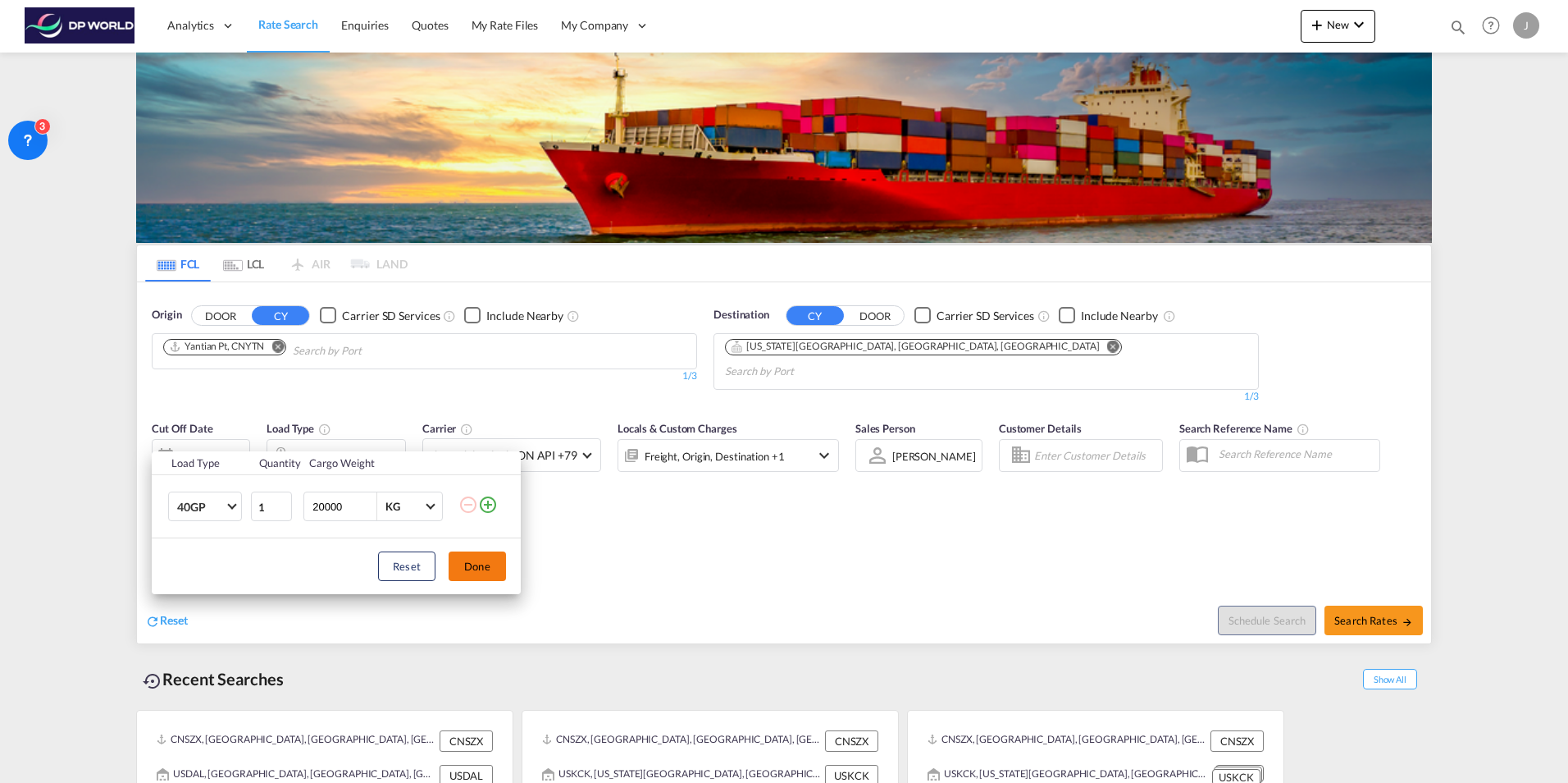
click at [491, 572] on button "Done" at bounding box center [477, 566] width 57 height 30
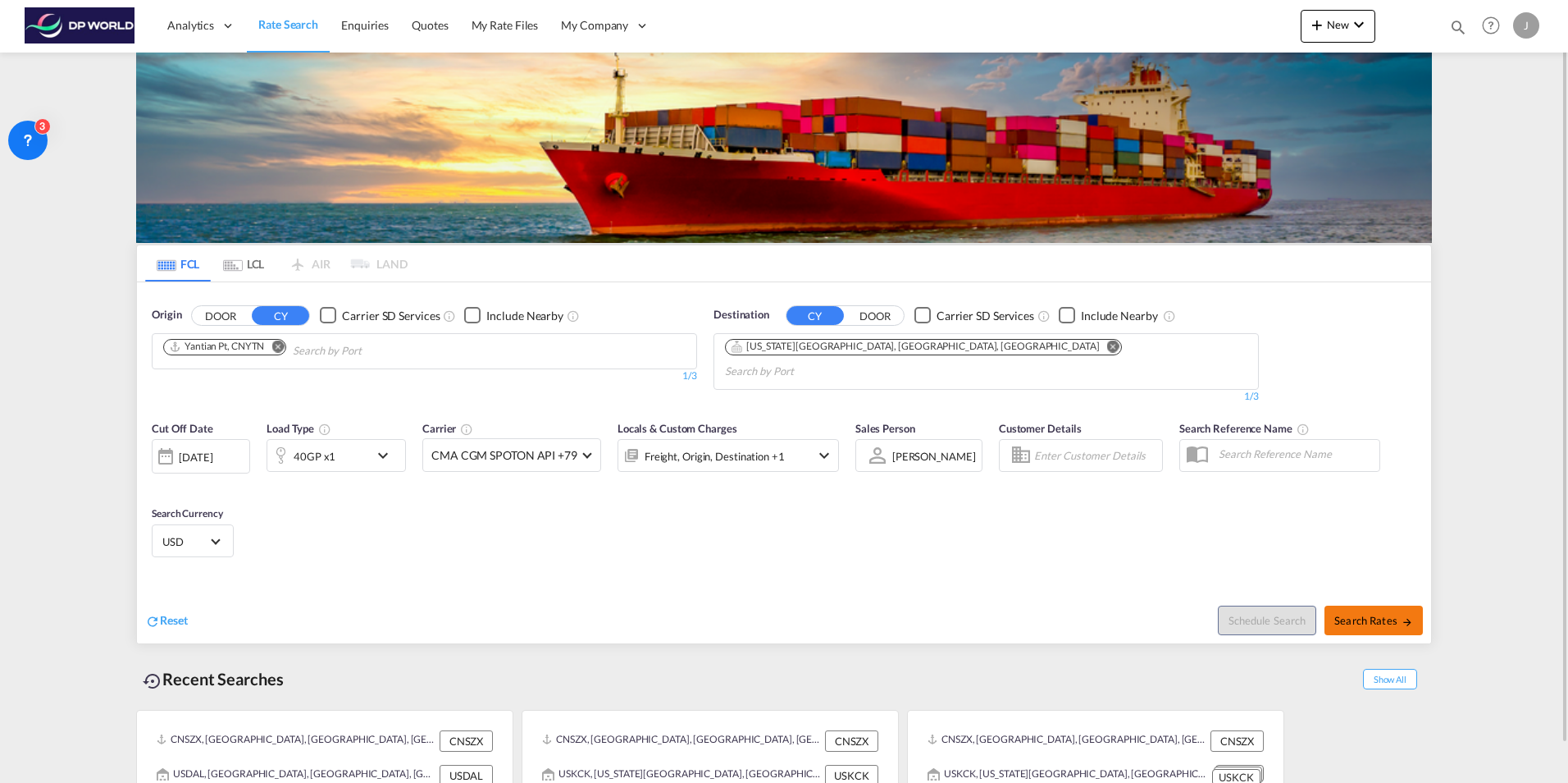
click at [1372, 613] on span "Search Rates" at bounding box center [1373, 620] width 78 height 14
type input "CNYTN to USKCK / [DATE]"
